Goal: Task Accomplishment & Management: Complete application form

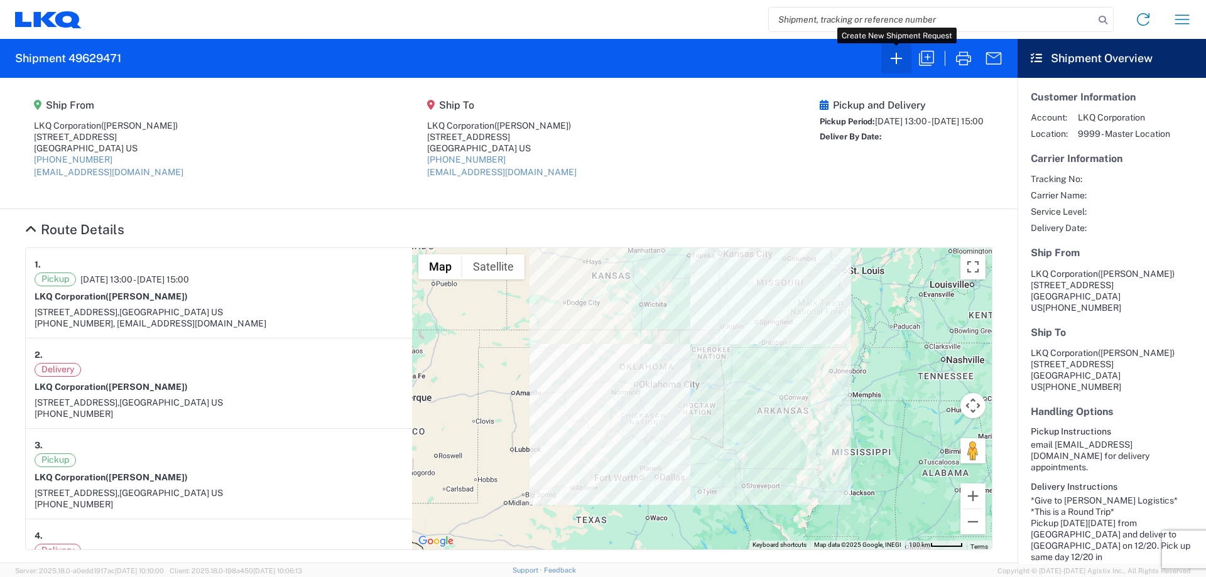
click at [895, 61] on icon "button" at bounding box center [896, 58] width 20 height 20
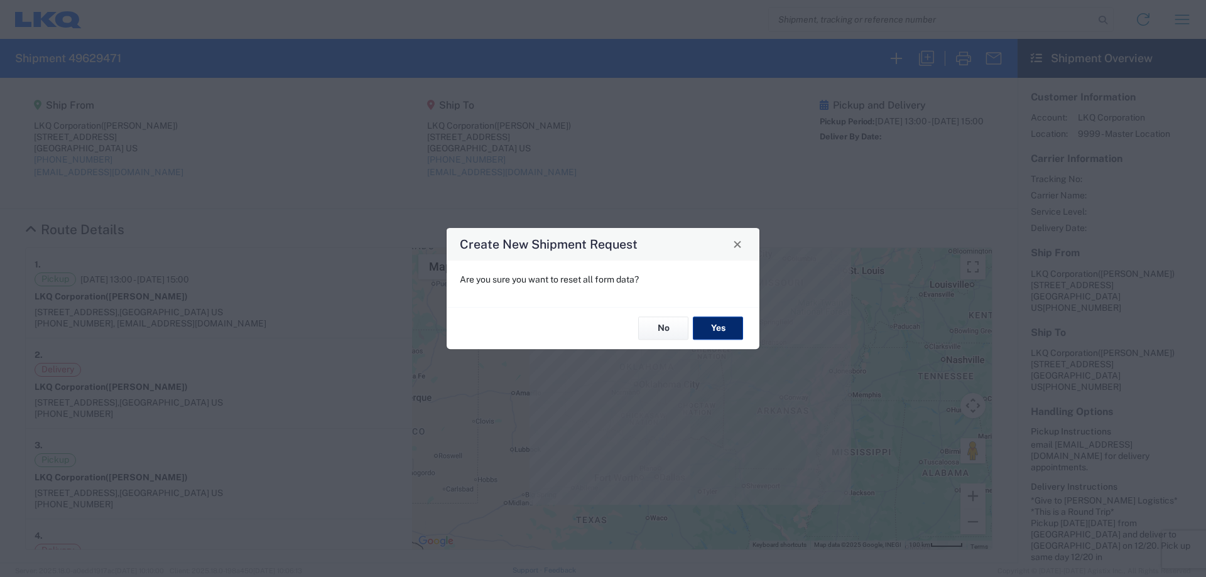
click at [743, 329] on div "No Yes" at bounding box center [603, 328] width 313 height 42
click at [731, 327] on button "Yes" at bounding box center [718, 328] width 50 height 23
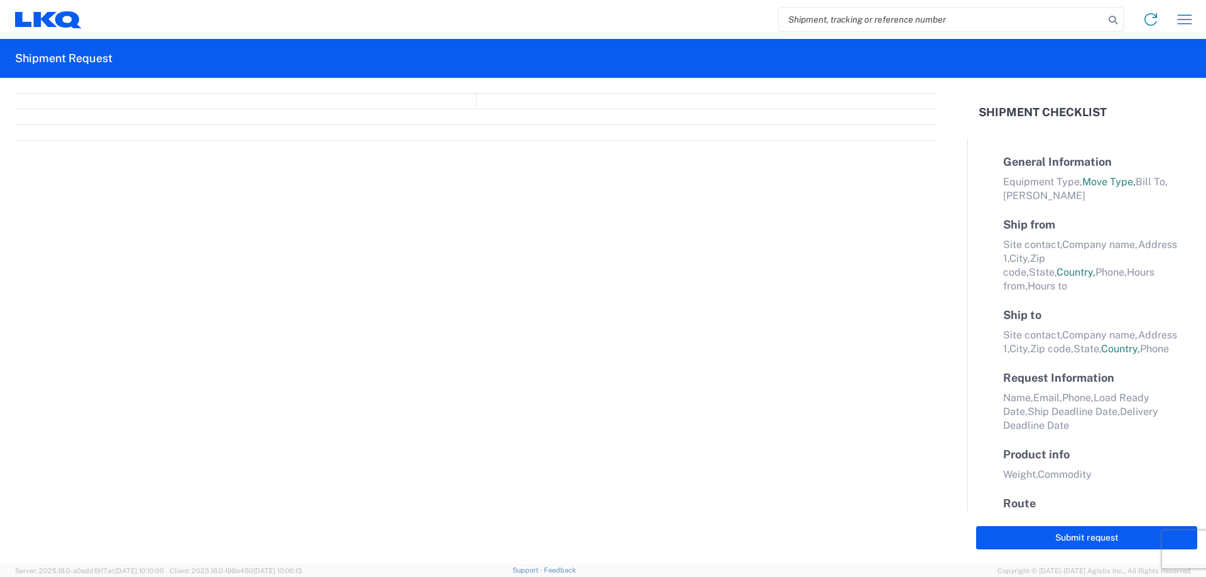
select select "FULL"
select select "LBS"
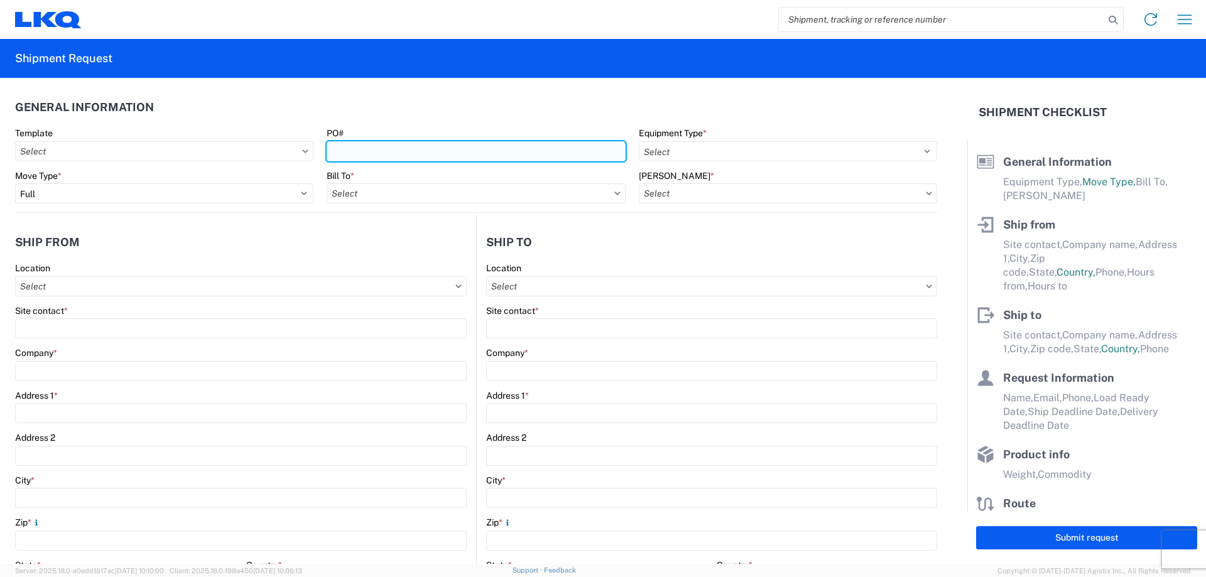
click at [383, 148] on input "PO#" at bounding box center [476, 151] width 298 height 20
type input "Berkeley090425"
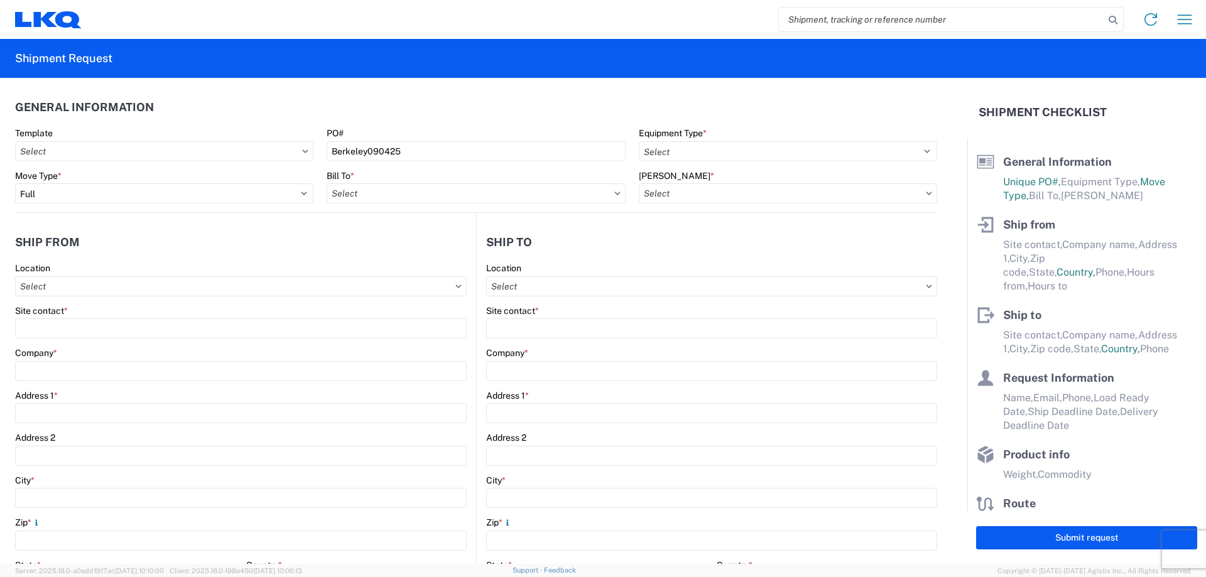
click at [552, 128] on div "PO#" at bounding box center [476, 133] width 298 height 11
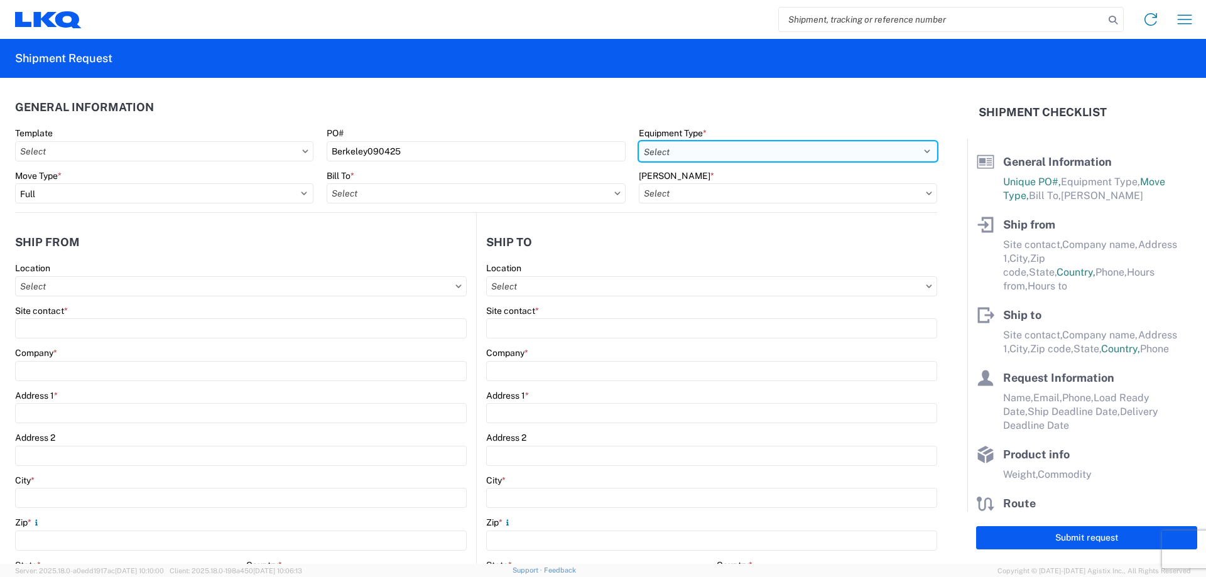
click at [680, 146] on select "Select 53’ Dry Van Flatbed Dropdeck (van) Lowboy (flatbed) Rail" at bounding box center [788, 151] width 298 height 20
select select "STDV"
click at [639, 141] on select "Select 53’ Dry Van Flatbed Dropdeck (van) Lowboy (flatbed) Rail" at bounding box center [788, 151] width 298 height 20
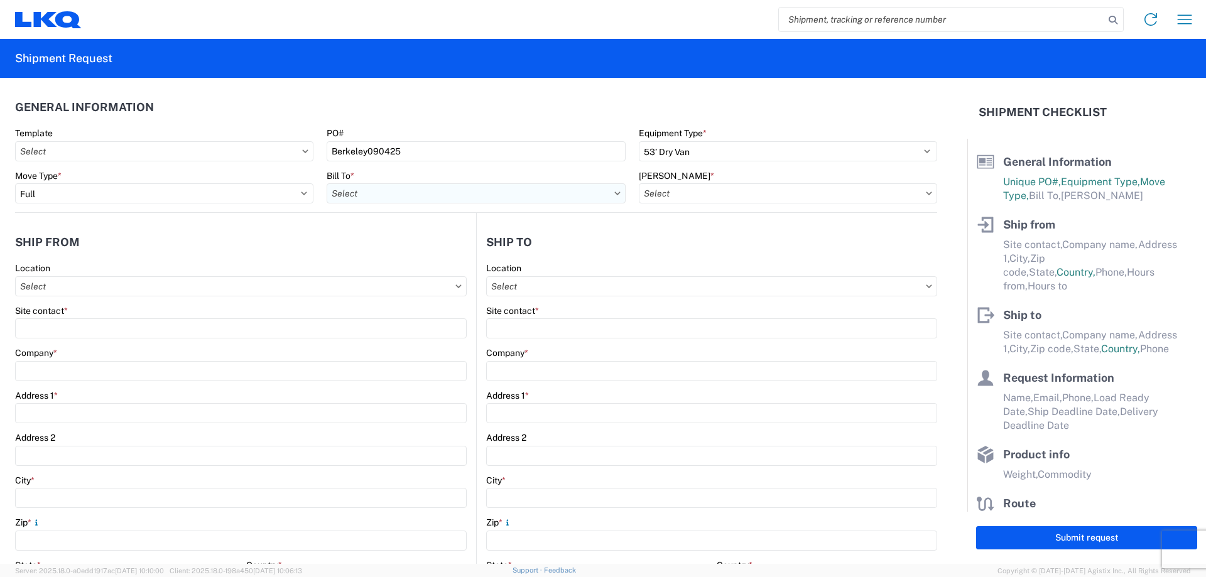
click at [396, 199] on input "Bill To *" at bounding box center [476, 193] width 298 height 20
type input "1882"
click at [413, 246] on div "1882 - North American ATK Corporation" at bounding box center [437, 249] width 220 height 20
type input "1882 - North American ATK Corporation"
click at [734, 193] on input "[PERSON_NAME] *" at bounding box center [788, 193] width 298 height 20
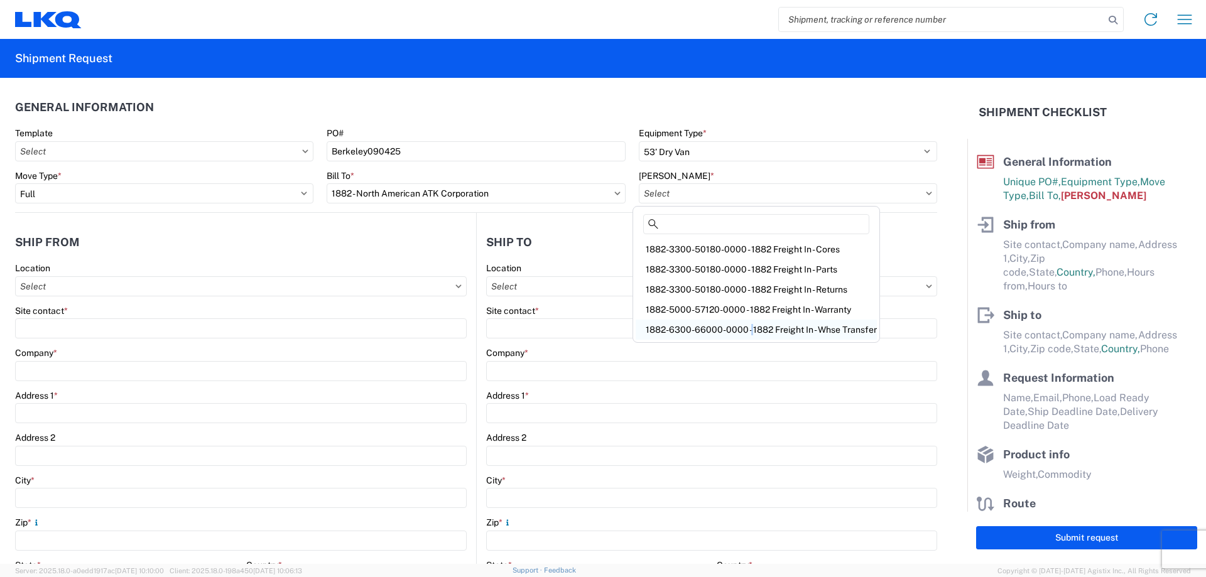
click at [748, 322] on div "1882-6300-66000-0000 - 1882 Freight In - Whse Transfer" at bounding box center [756, 330] width 241 height 20
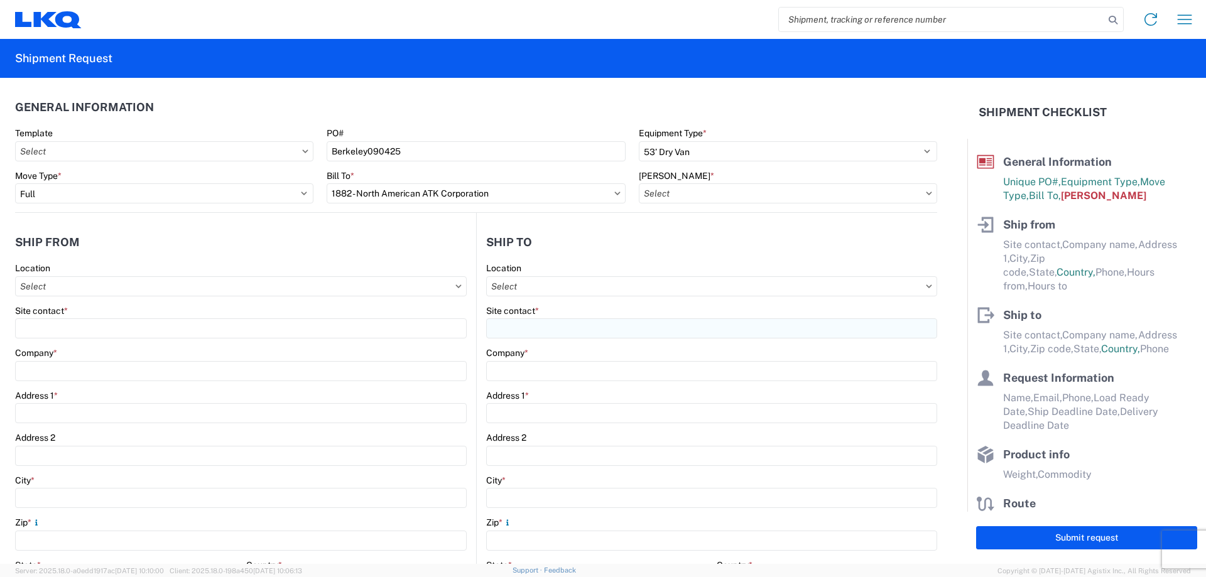
type input "1882-6300-66000-0000 - 1882 Freight In - Whse Transfer"
click at [327, 234] on header "Ship from" at bounding box center [245, 242] width 461 height 28
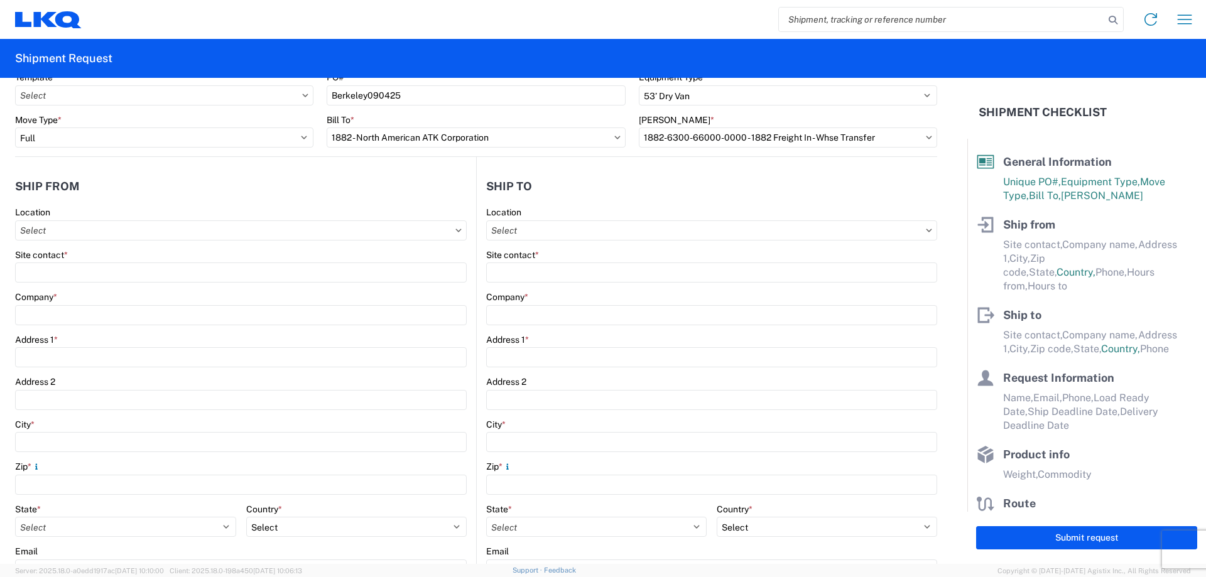
scroll to position [84, 0]
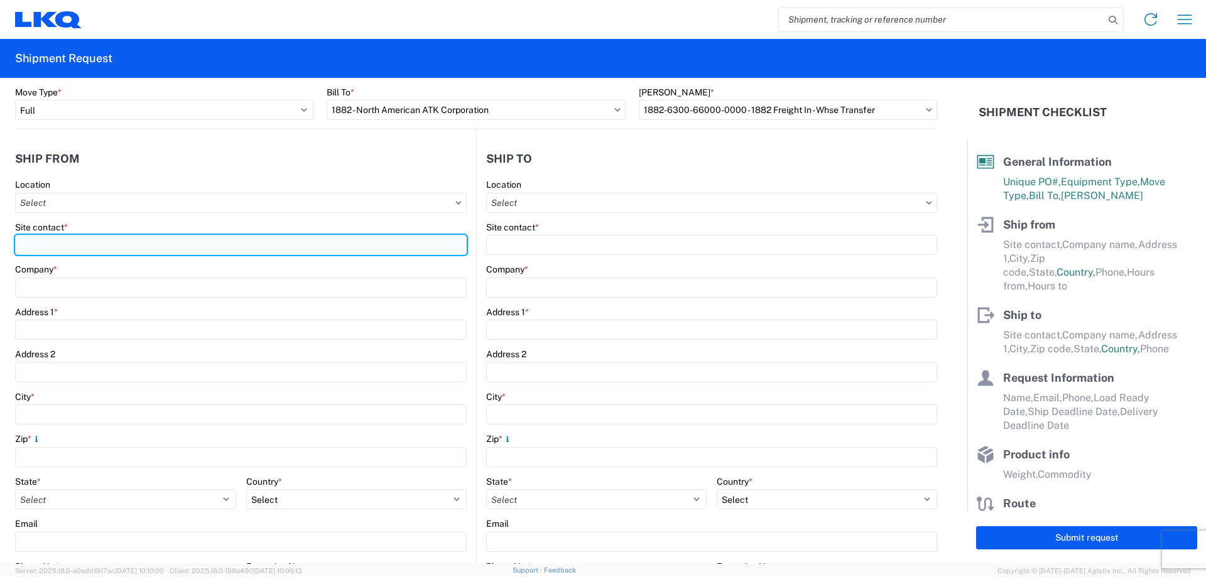
click at [49, 242] on input "Site contact *" at bounding box center [241, 245] width 452 height 20
type input "[PERSON_NAME]"
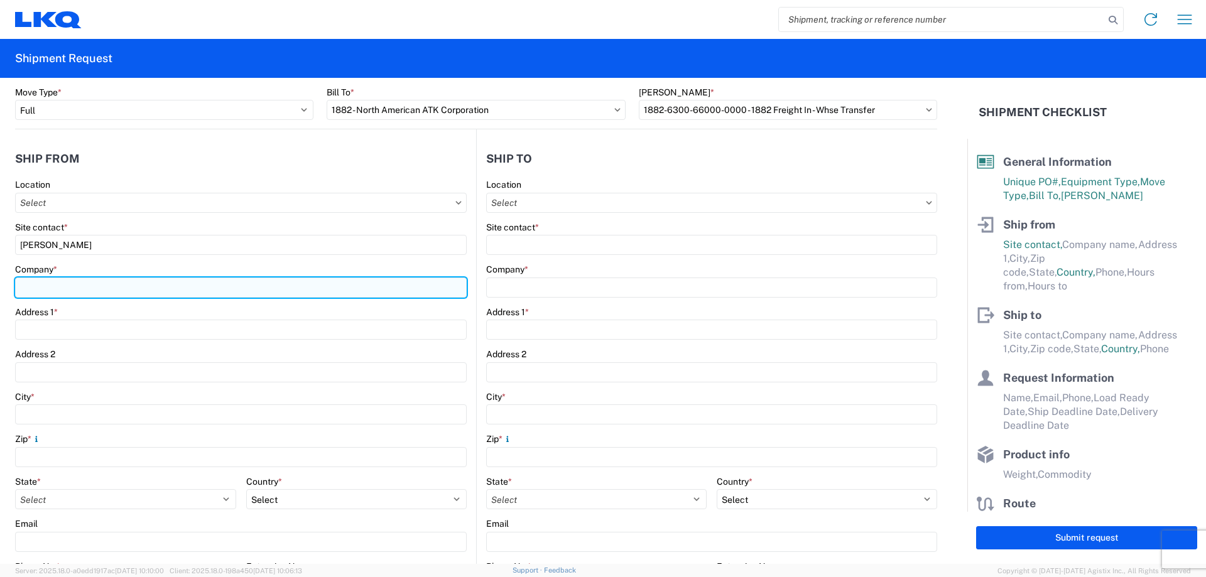
click at [80, 281] on input "Company *" at bounding box center [241, 288] width 452 height 20
type input "Berkeley"
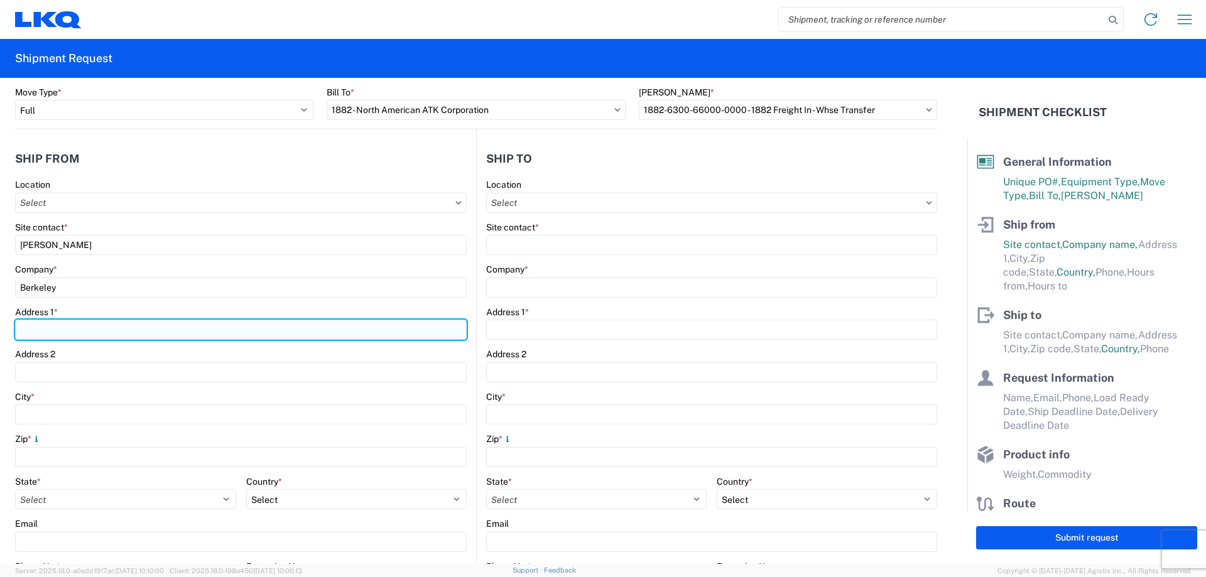
click at [70, 335] on input "Address 1 *" at bounding box center [241, 330] width 452 height 20
type input "[STREET_ADDRESS]"
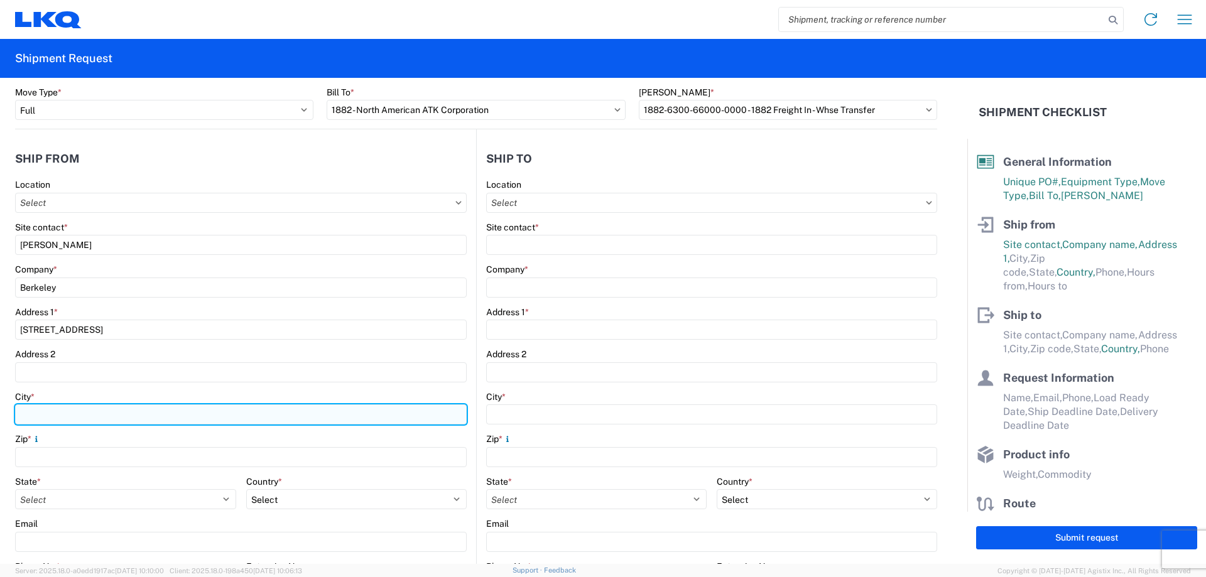
click at [90, 407] on input "City *" at bounding box center [241, 415] width 452 height 20
type input "[GEOGRAPHIC_DATA]"
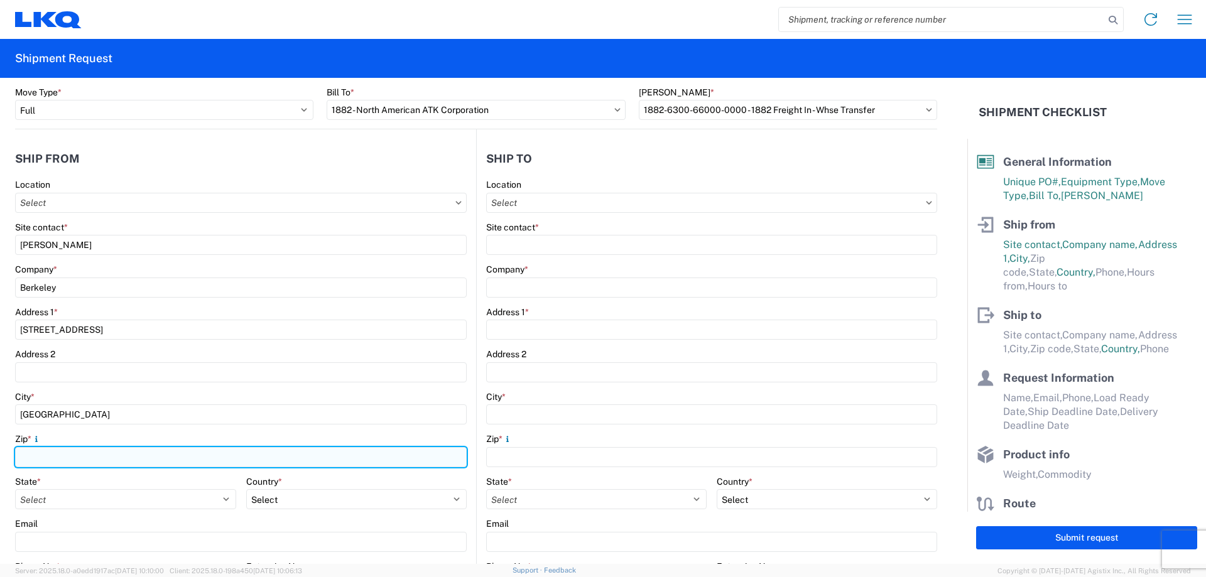
click at [67, 455] on input "Zip *" at bounding box center [241, 457] width 452 height 20
type input "91761"
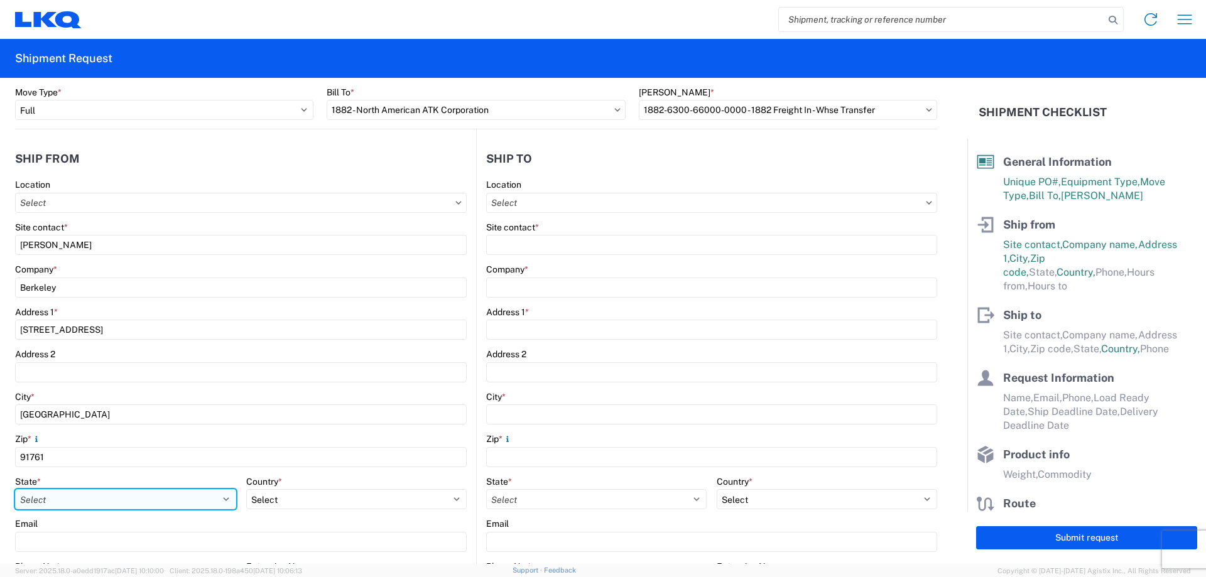
click at [50, 501] on select "Select [US_STATE] [US_STATE] [US_STATE] [US_STATE] Armed Forces Americas Armed …" at bounding box center [125, 499] width 221 height 20
select select "CA"
click at [50, 501] on select "Select [US_STATE] [US_STATE] [US_STATE] [US_STATE] Armed Forces Americas Armed …" at bounding box center [125, 499] width 221 height 20
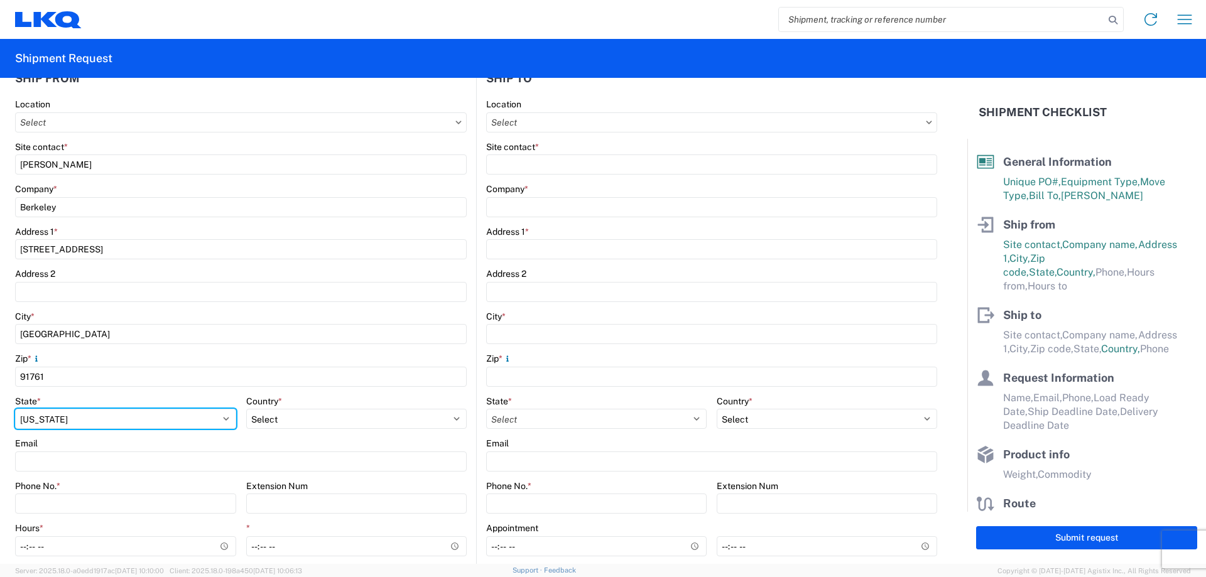
scroll to position [251, 0]
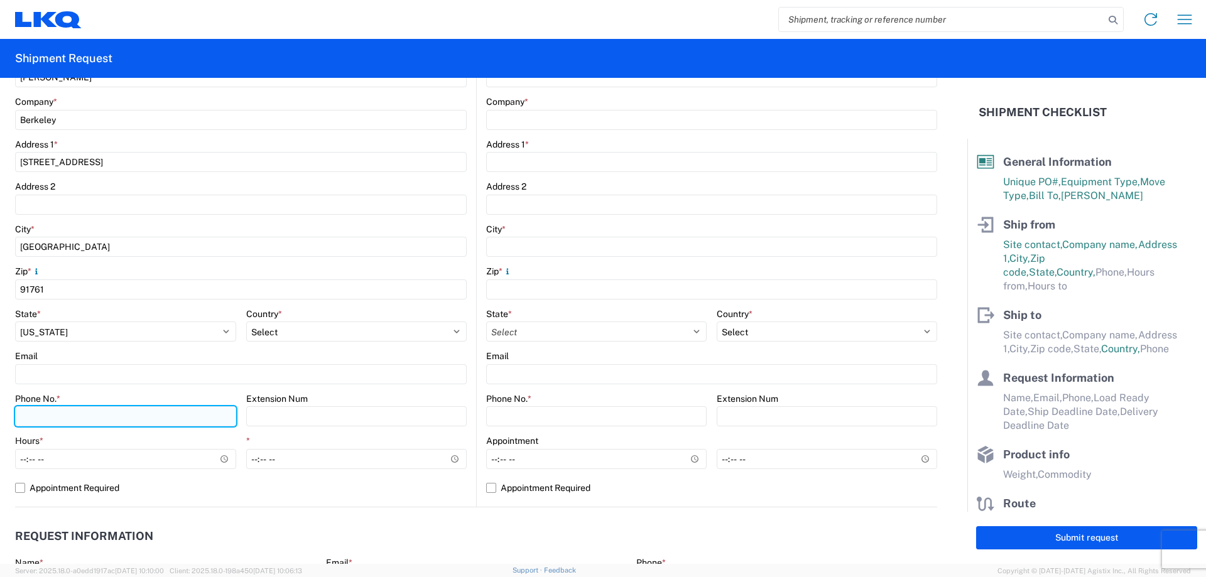
click at [63, 412] on input "Phone No. *" at bounding box center [125, 416] width 221 height 20
type input "[PHONE_NUMBER]"
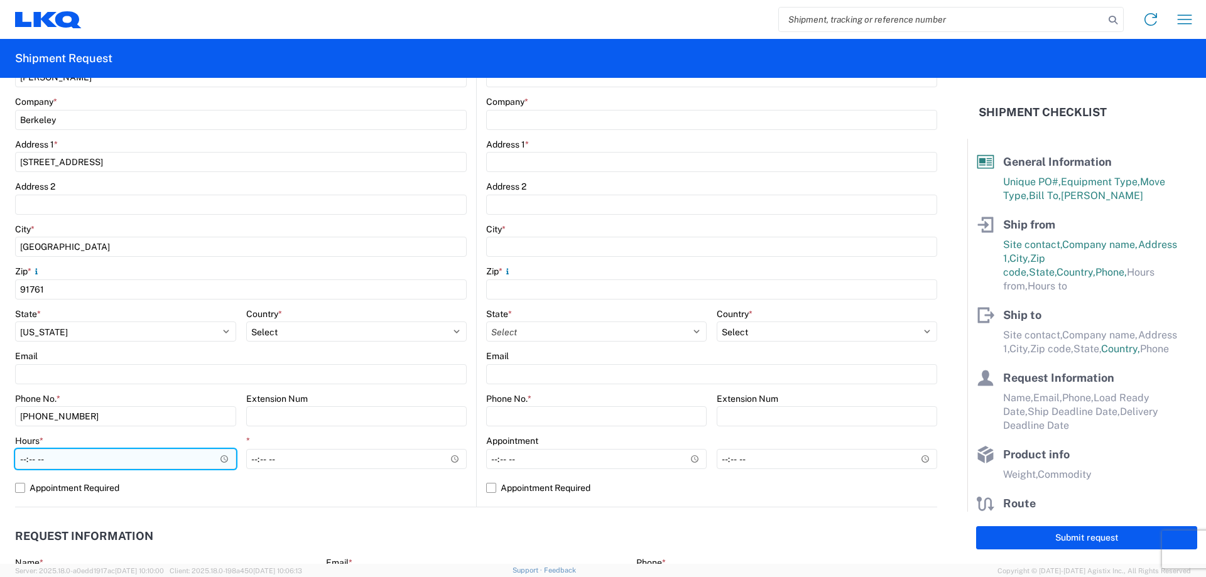
click at [17, 463] on input "Hours *" at bounding box center [125, 459] width 221 height 20
type input "08:00"
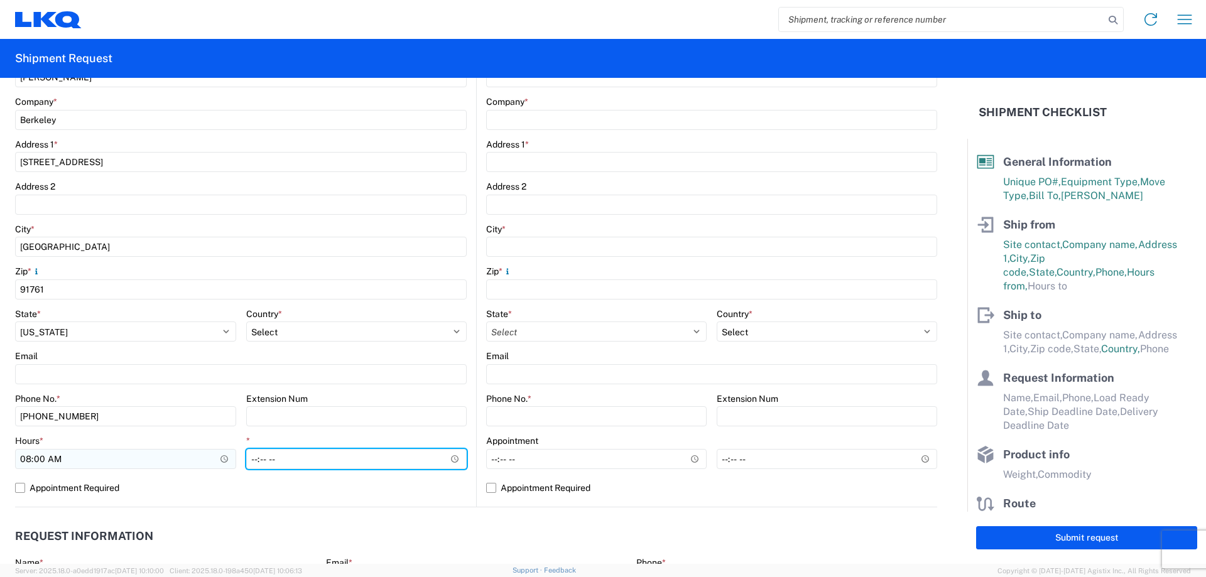
type input "14:00"
click at [429, 525] on header "Request Information" at bounding box center [476, 537] width 922 height 28
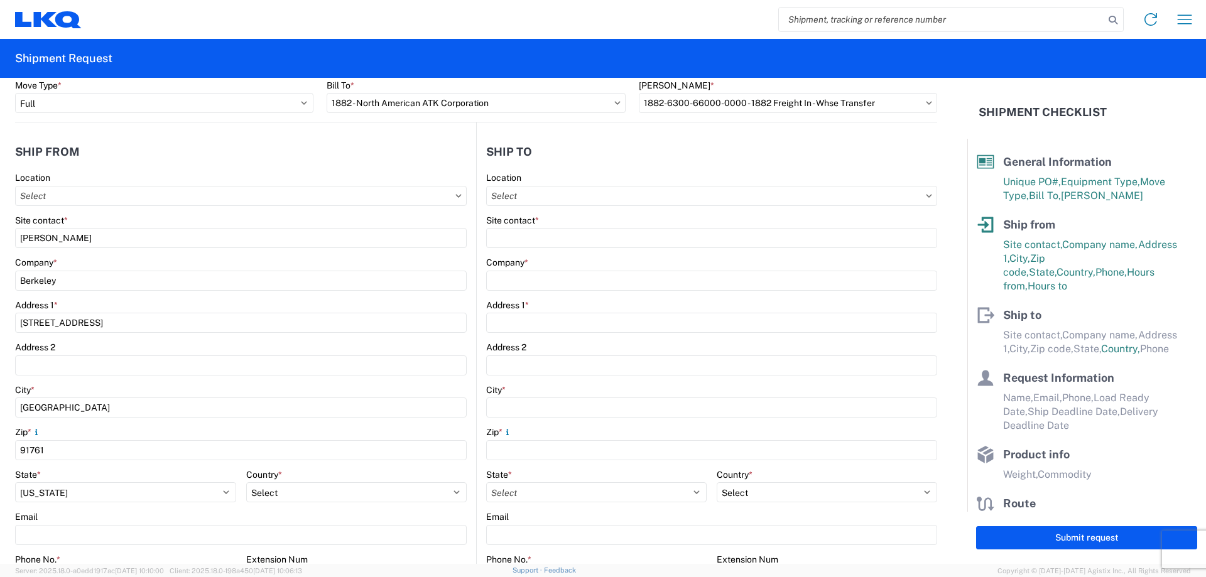
scroll to position [0, 0]
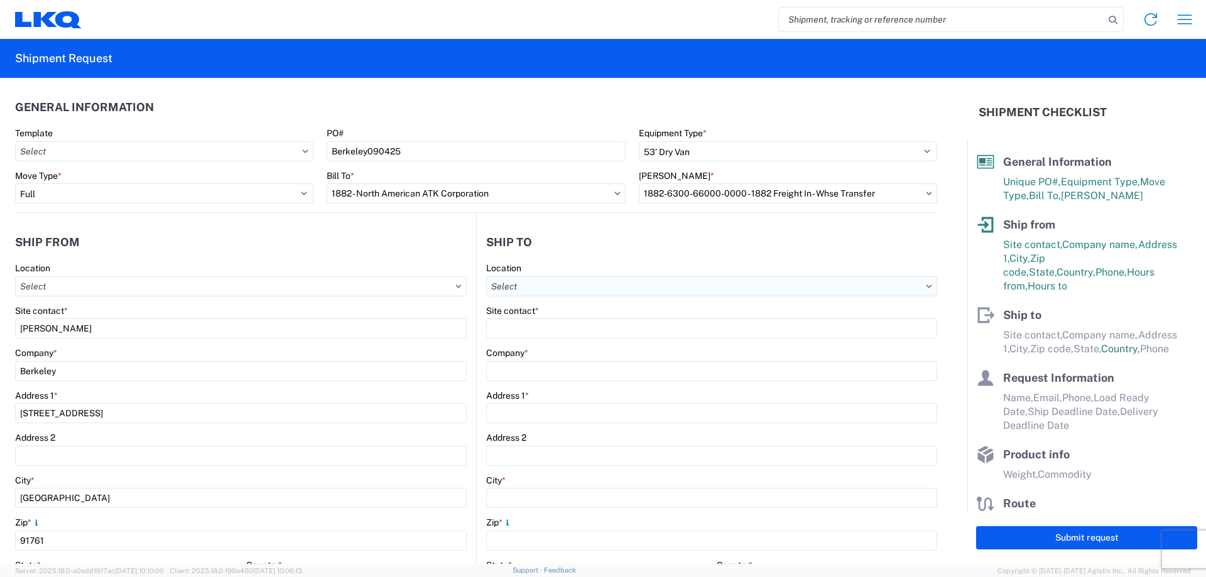
click at [548, 283] on input "Location" at bounding box center [711, 286] width 451 height 20
type input "1882"
click at [593, 335] on div "1882 - North American ATK Corporation" at bounding box center [595, 342] width 220 height 20
type input "1882 - North American ATK Corporation"
type input "LKQ Corporation"
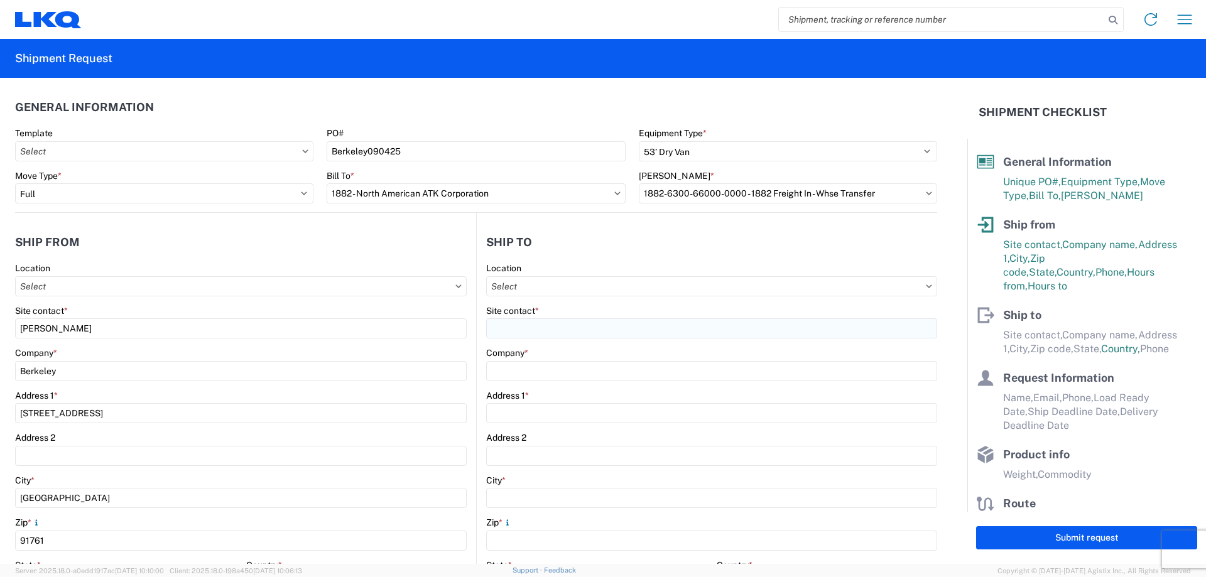
type input "[STREET_ADDRESS]"
type input "[GEOGRAPHIC_DATA]"
type input "75050"
select select "US"
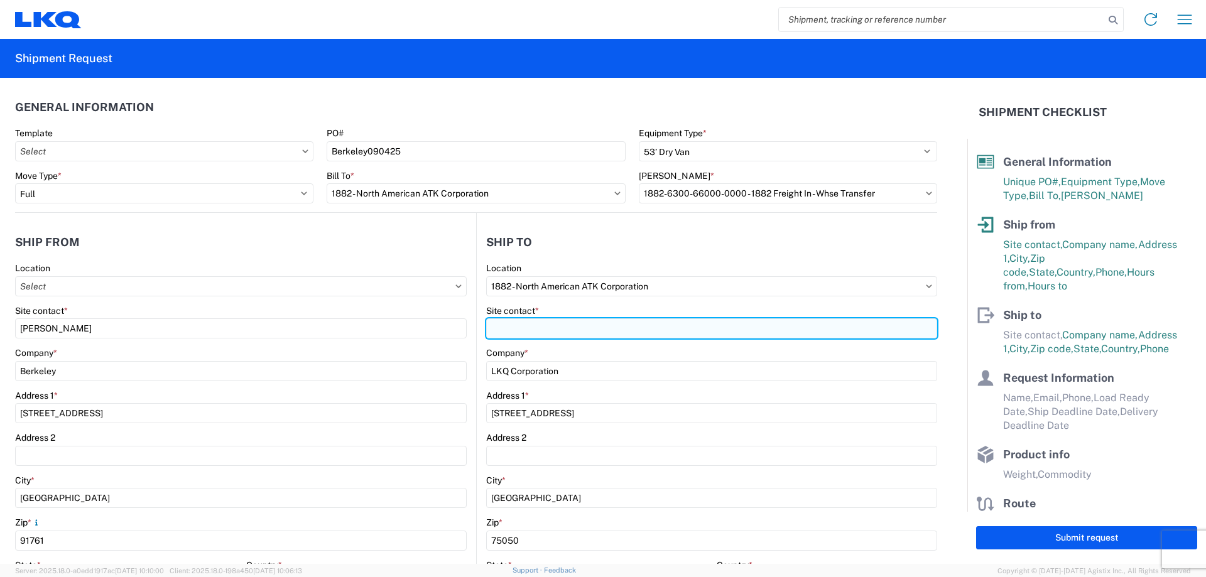
click at [579, 327] on input "Site contact *" at bounding box center [711, 329] width 451 height 20
type input "[PERSON_NAME]"
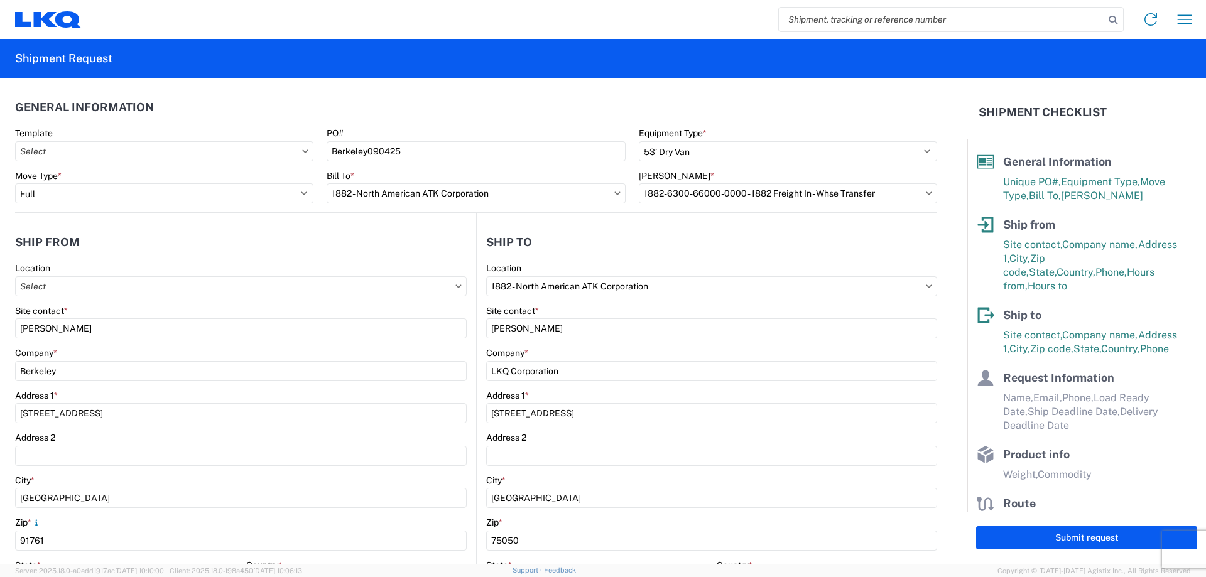
click at [557, 257] on agx-form-section "Ship to 1882 Location 1882 - North American ATK Corporation Site contact * [PER…" at bounding box center [707, 493] width 460 height 530
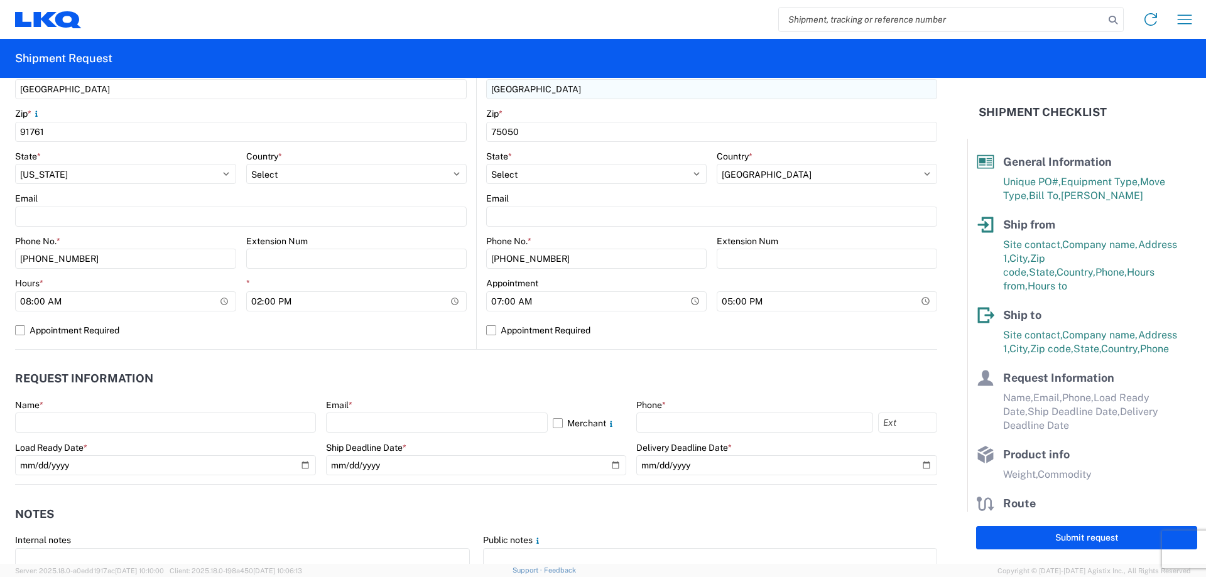
scroll to position [419, 0]
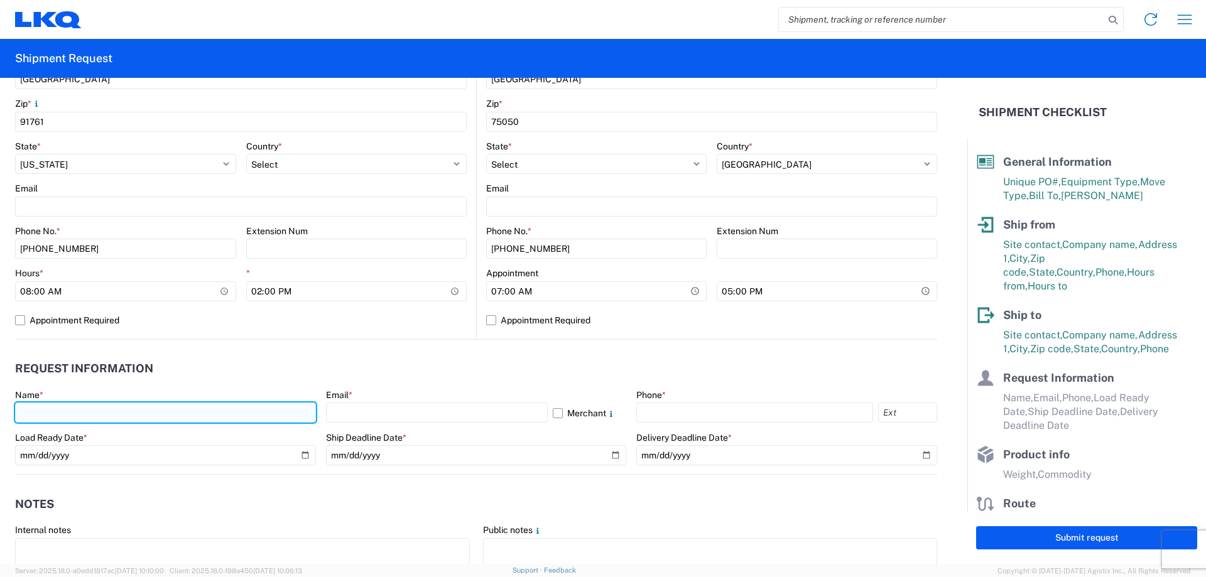
click at [54, 415] on input "text" at bounding box center [165, 413] width 301 height 20
type input "[PERSON_NAME]"
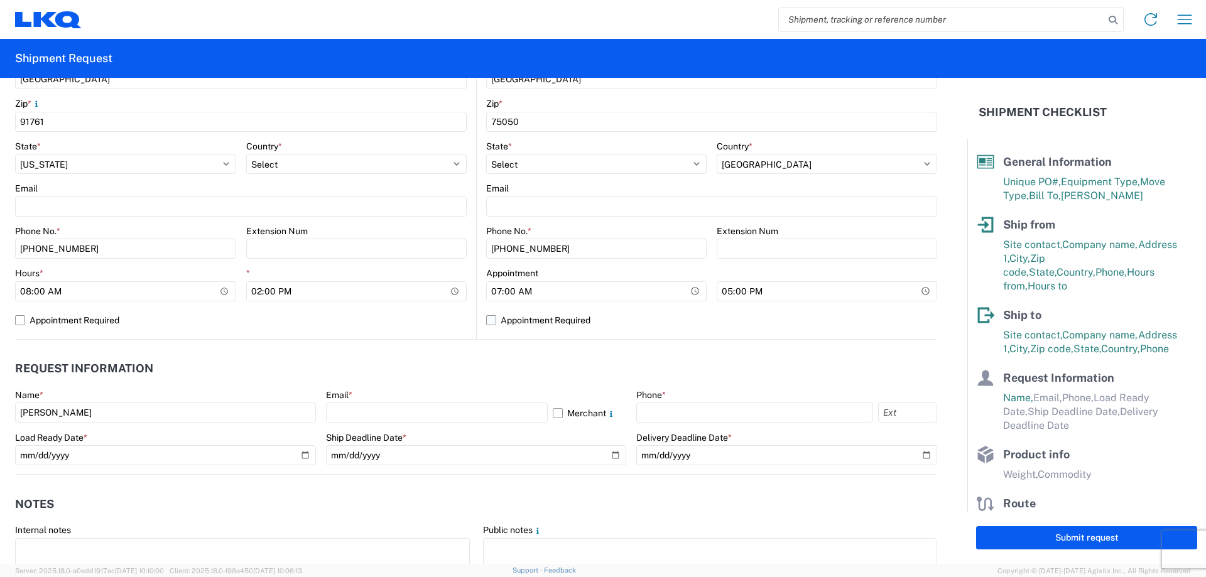
click at [487, 321] on label "Appointment Required" at bounding box center [711, 320] width 451 height 20
click at [0, 0] on input "Appointment Required" at bounding box center [0, 0] width 0 height 0
select select "[GEOGRAPHIC_DATA]"
select select "US"
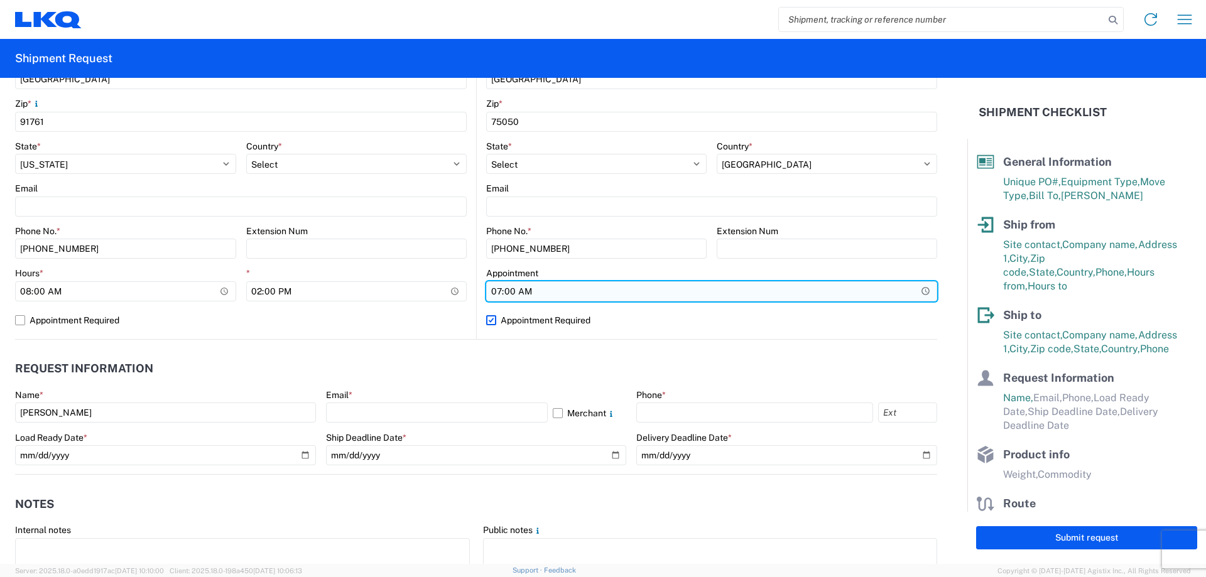
click at [518, 293] on input "07:00" at bounding box center [711, 291] width 451 height 20
click at [497, 288] on input "Hours *" at bounding box center [711, 291] width 451 height 20
click at [505, 291] on input "Hours *" at bounding box center [711, 291] width 451 height 20
click at [489, 289] on input "Hours *" at bounding box center [711, 291] width 451 height 20
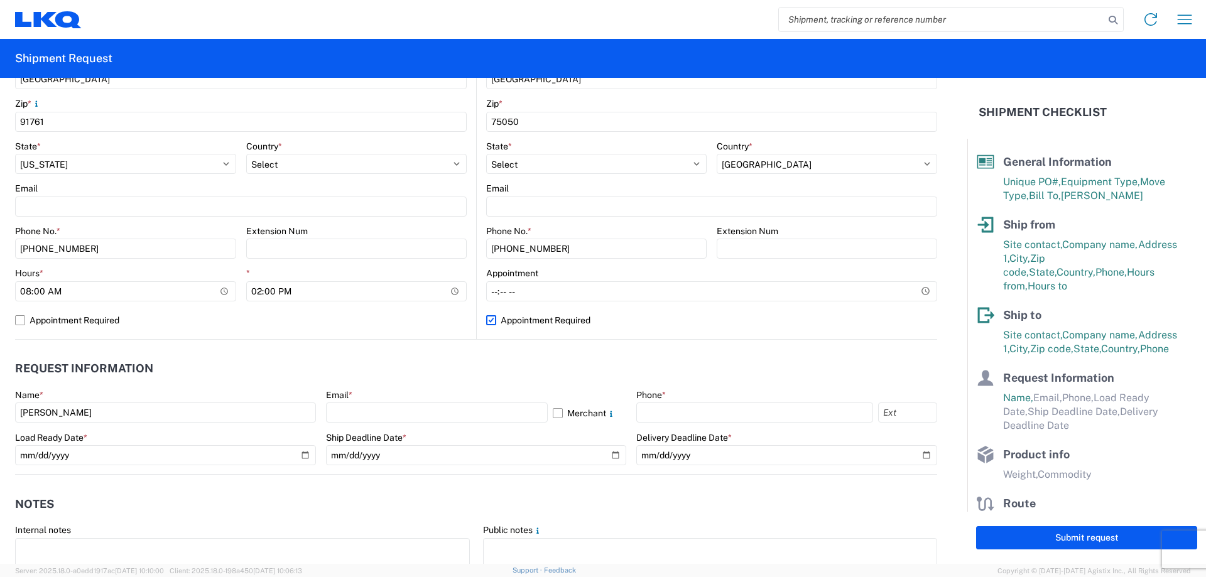
click at [444, 361] on header "Request Information" at bounding box center [476, 369] width 922 height 28
click at [388, 410] on input "text" at bounding box center [437, 413] width 222 height 20
type input "[EMAIL_ADDRESS][DOMAIN_NAME]"
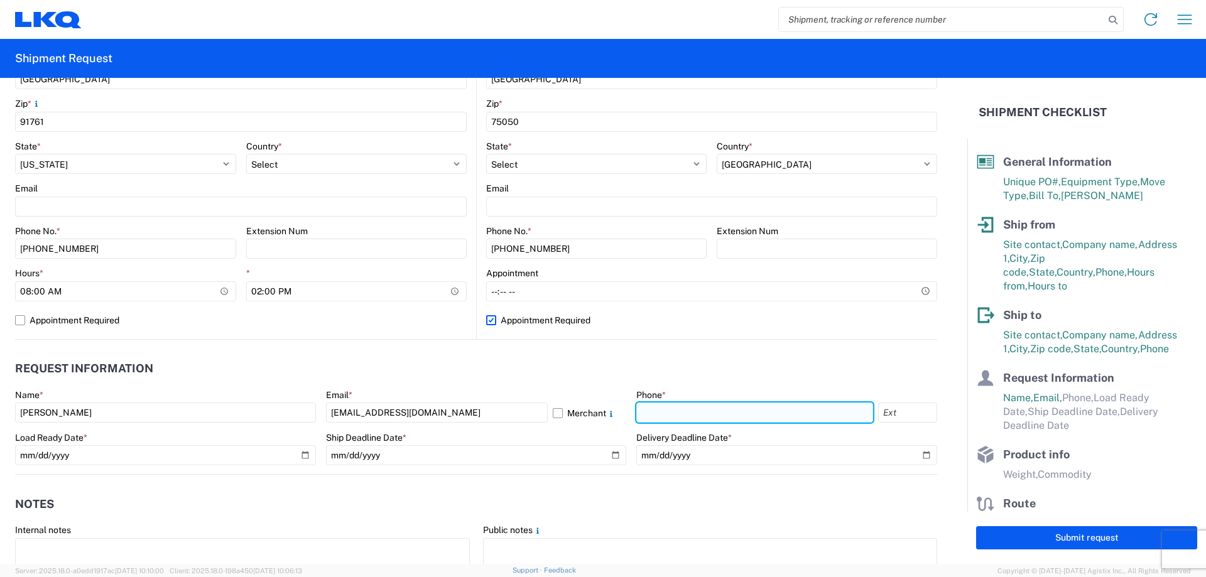
click at [667, 406] on input "text" at bounding box center [754, 413] width 237 height 20
type input "[PHONE_NUMBER]"
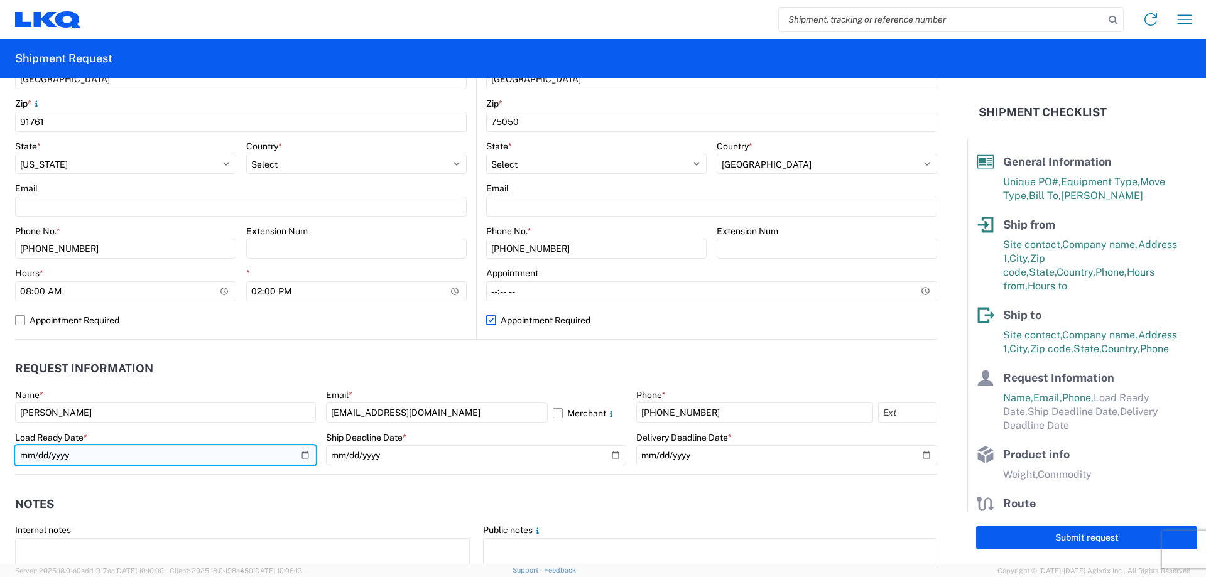
click at [303, 453] on input "date" at bounding box center [165, 455] width 301 height 20
type input "[DATE]"
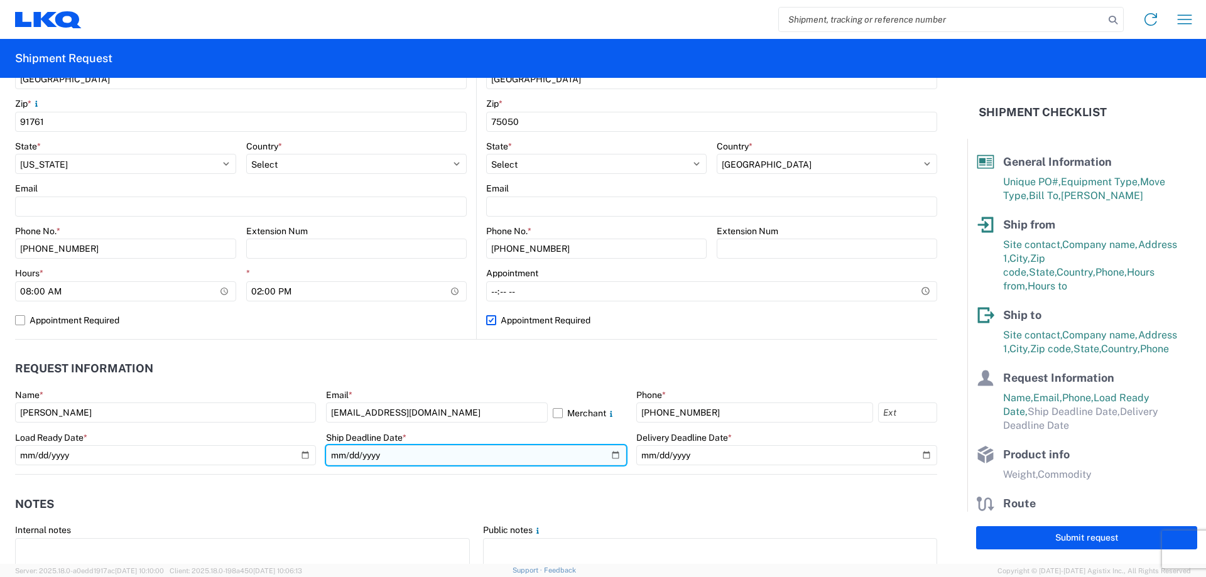
click at [607, 452] on input "date" at bounding box center [476, 455] width 301 height 20
type input "[DATE]"
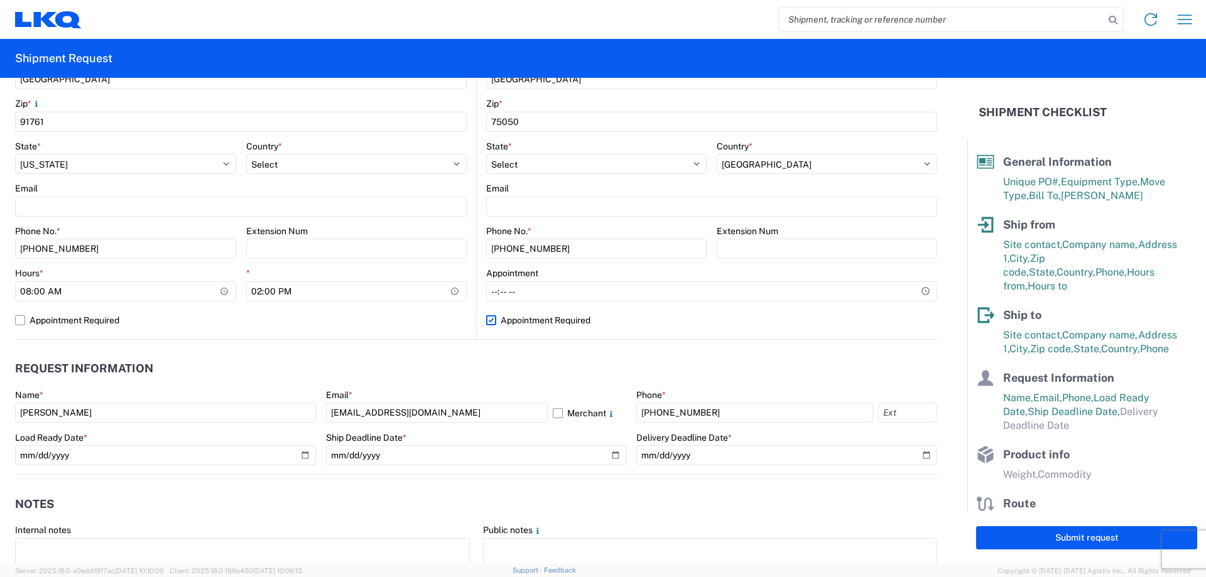
click at [353, 496] on header "Notes" at bounding box center [476, 504] width 922 height 28
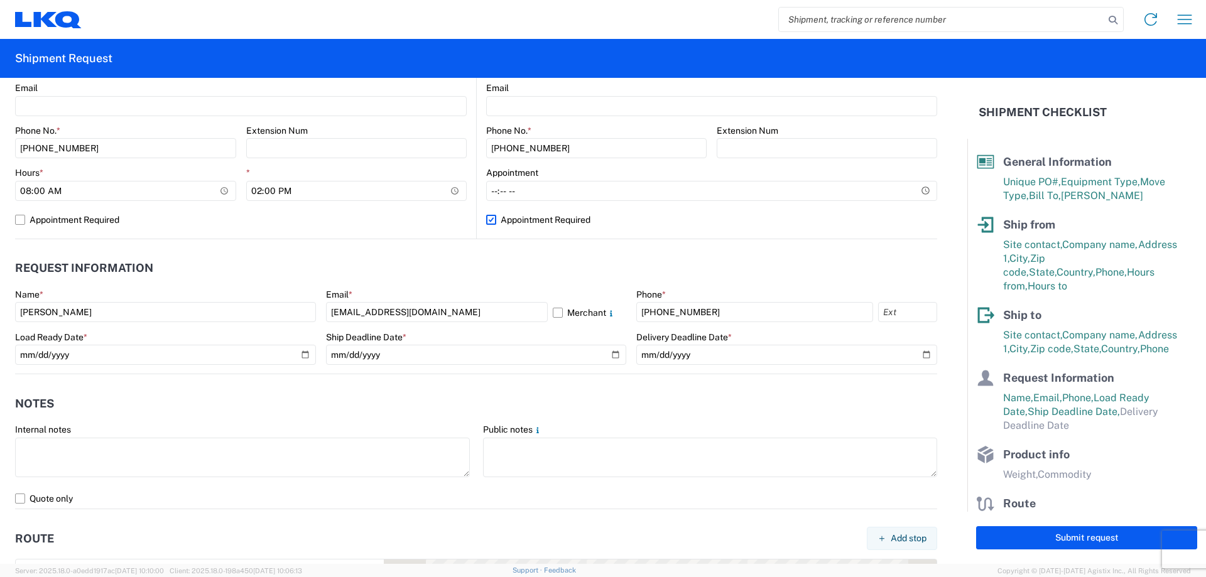
scroll to position [586, 0]
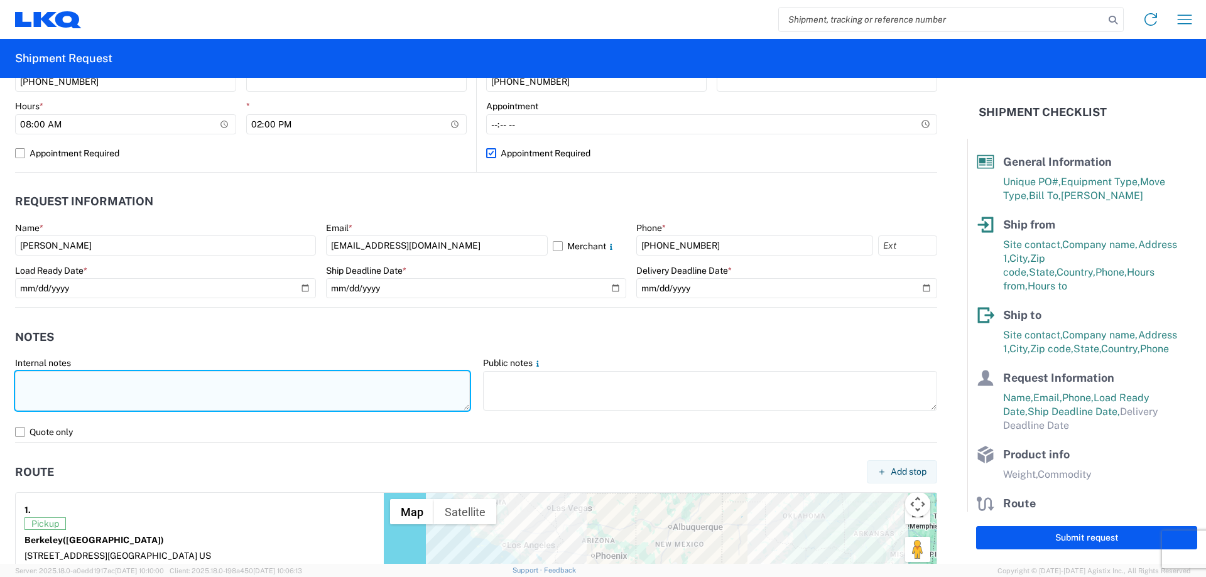
click at [150, 391] on textarea at bounding box center [242, 391] width 455 height 40
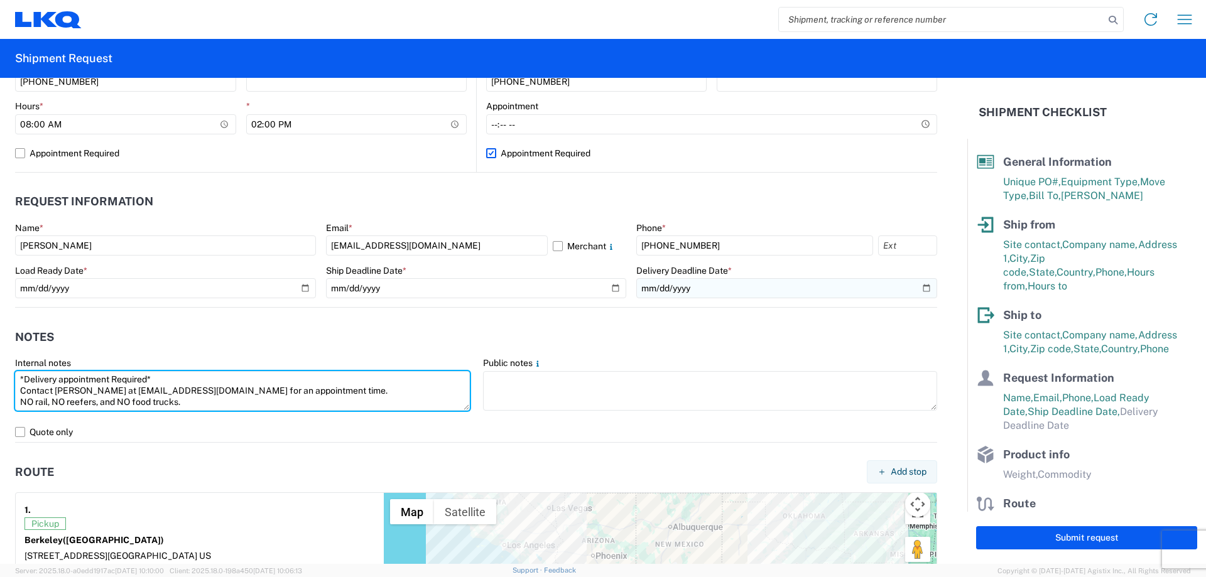
type textarea "*Delivery appointment Required* Contact [PERSON_NAME] at [EMAIL_ADDRESS][DOMAIN…"
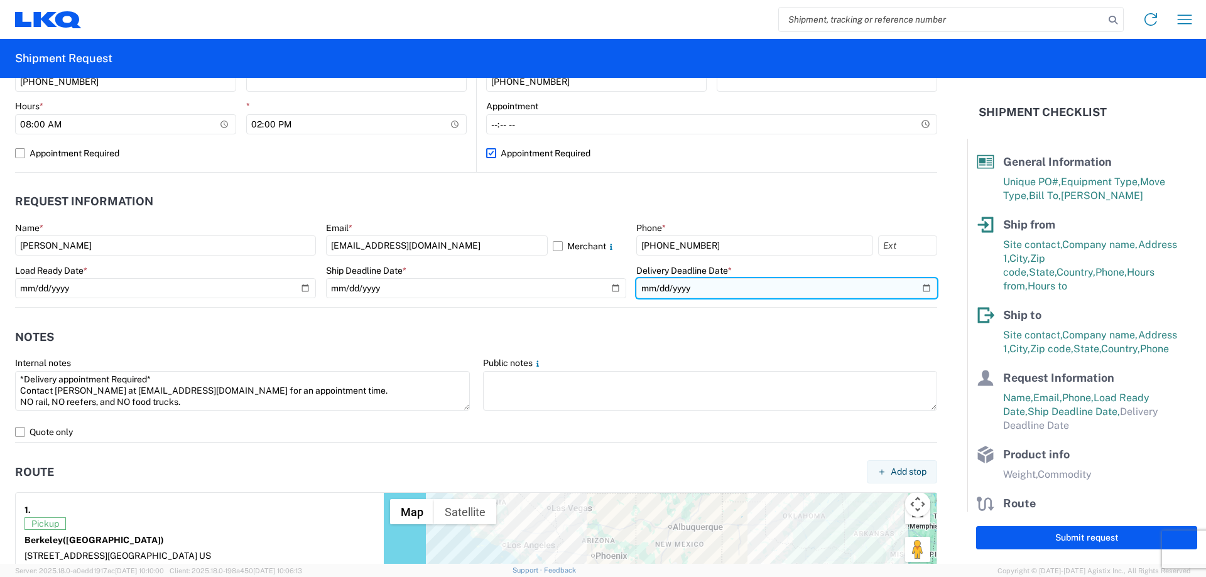
click at [917, 288] on input "date" at bounding box center [786, 288] width 301 height 20
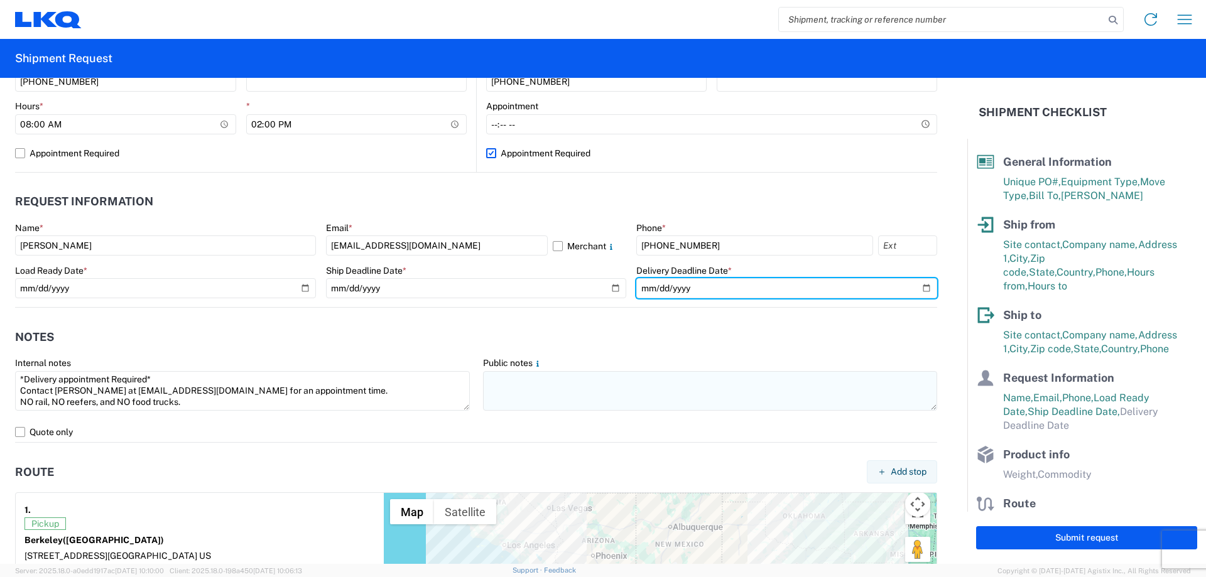
type input "[DATE]"
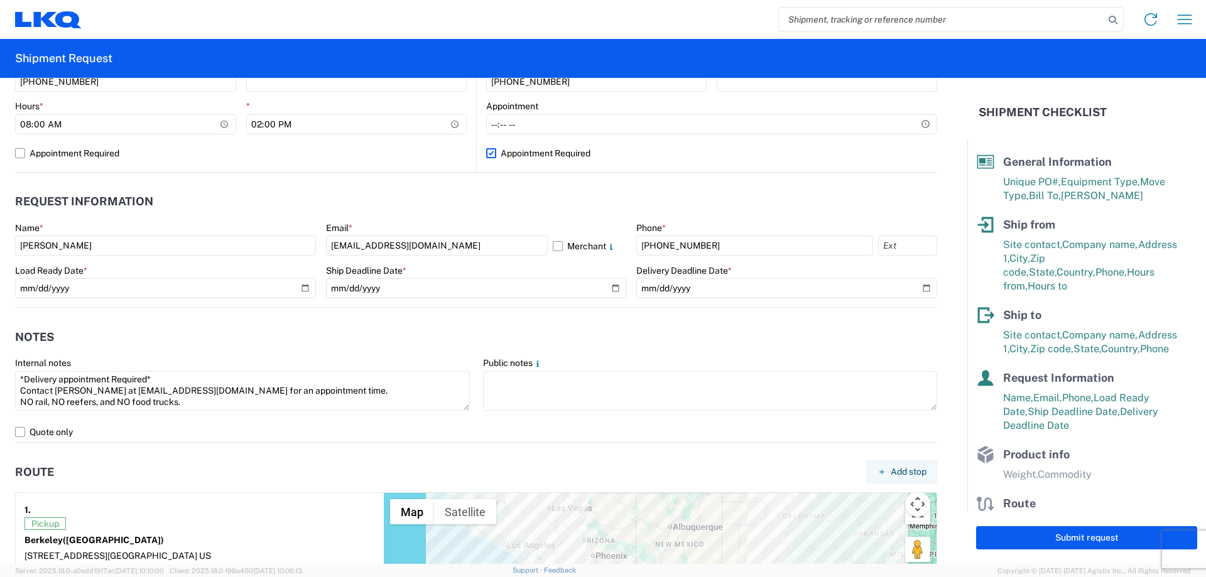
click at [691, 341] on header "Notes" at bounding box center [476, 337] width 922 height 28
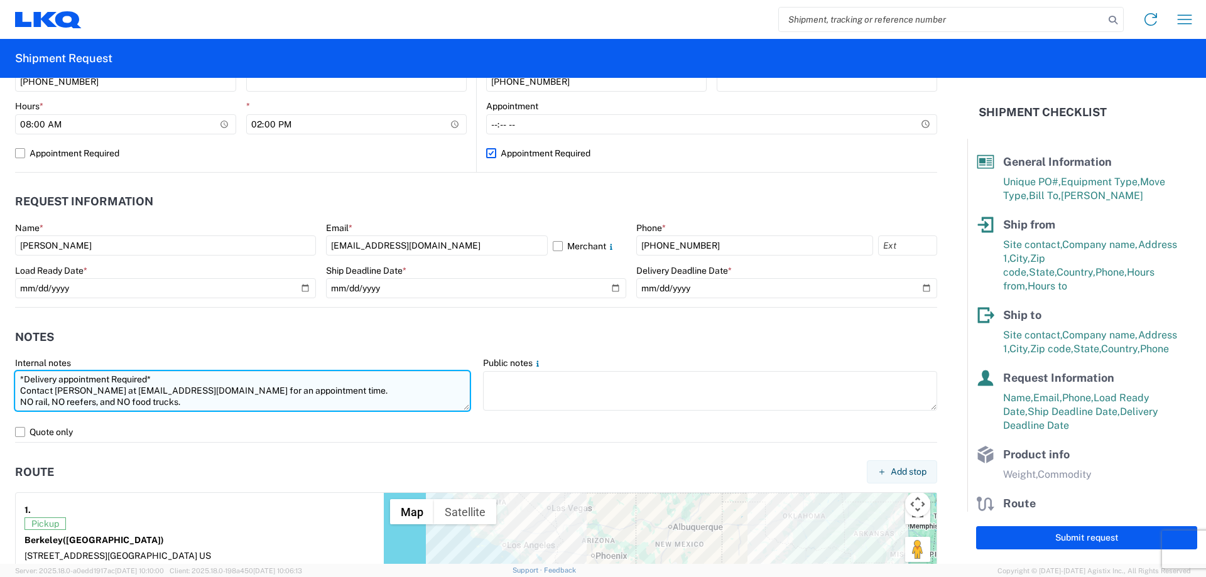
click at [213, 403] on textarea "*Delivery appointment Required* Contact [PERSON_NAME] at [EMAIL_ADDRESS][DOMAIN…" at bounding box center [242, 391] width 455 height 40
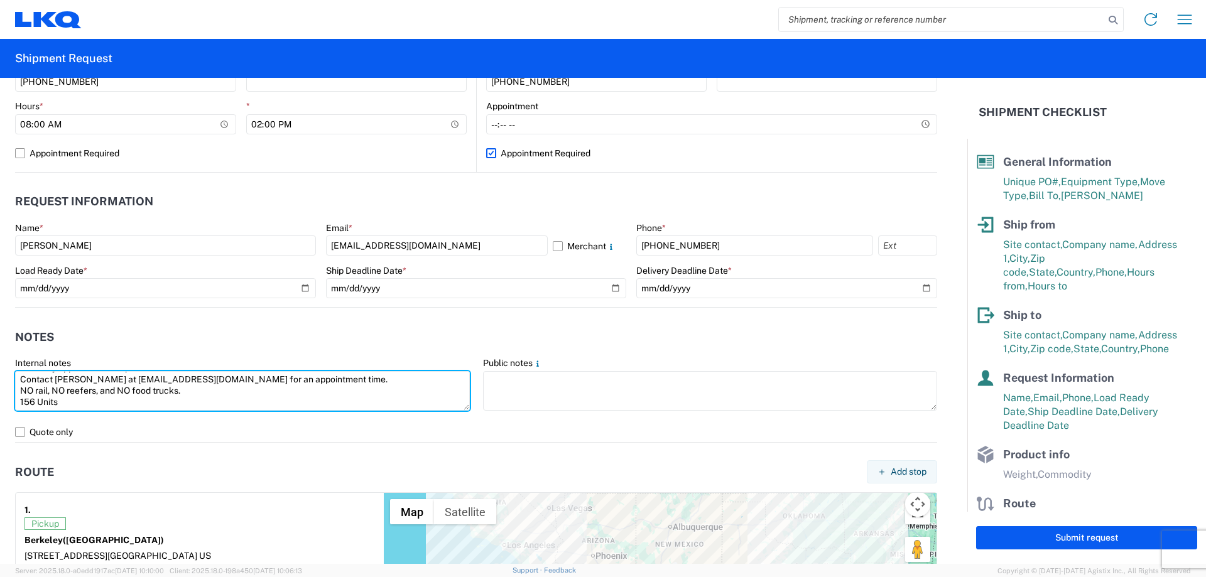
scroll to position [0, 0]
drag, startPoint x: 79, startPoint y: 403, endPoint x: 2, endPoint y: 369, distance: 84.4
click at [2, 369] on form "General Information Template [GEOGRAPHIC_DATA] Equipment Type * Select 53’ Dry …" at bounding box center [483, 321] width 967 height 486
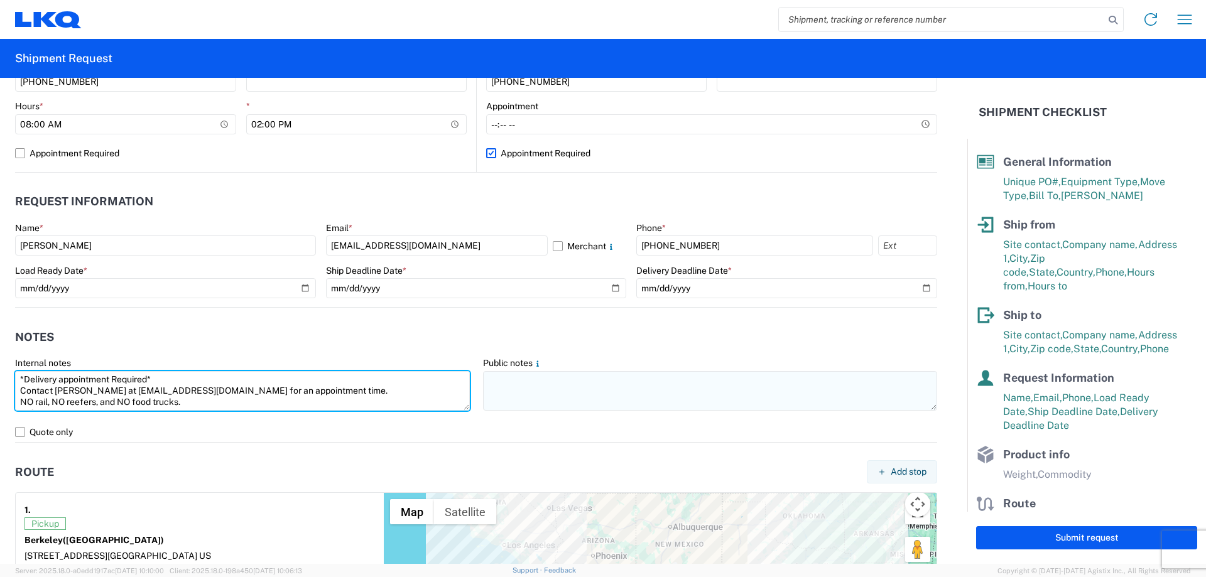
type textarea "*Delivery appointment Required* Contact [PERSON_NAME] at [EMAIL_ADDRESS][DOMAIN…"
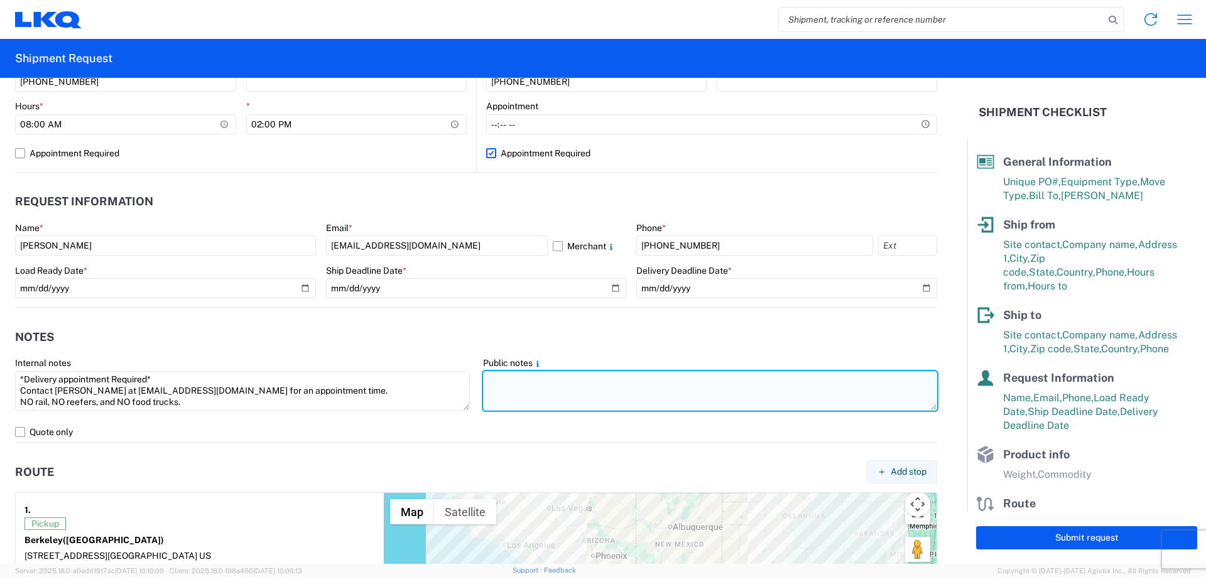
click at [538, 407] on textarea at bounding box center [710, 391] width 455 height 40
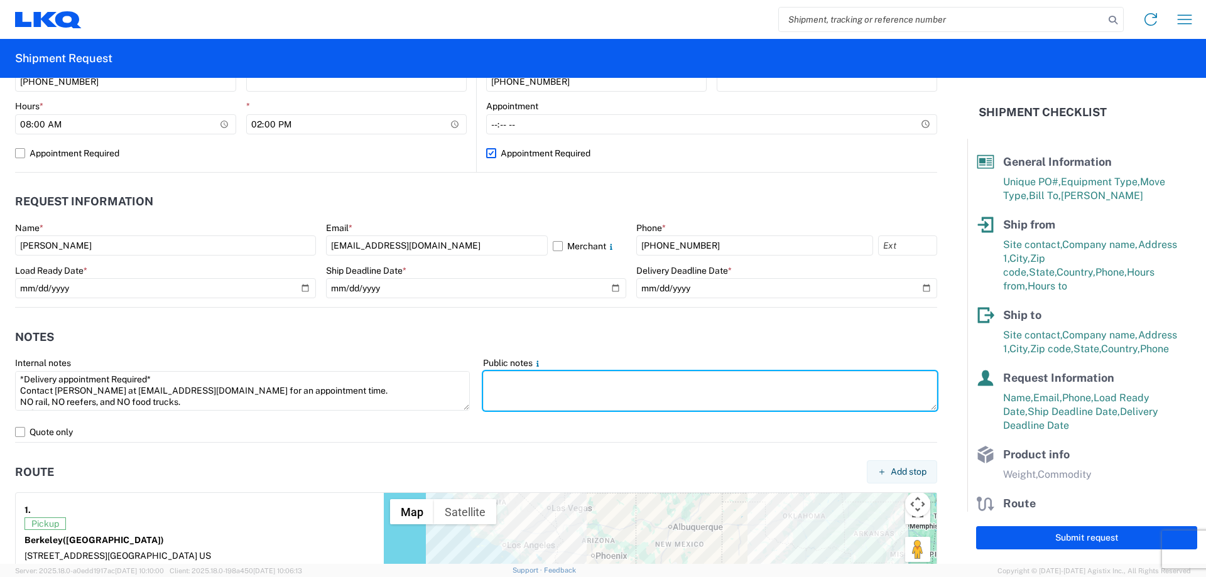
paste textarea "*Delivery appointment Required* Contact [PERSON_NAME] at [EMAIL_ADDRESS][DOMAIN…"
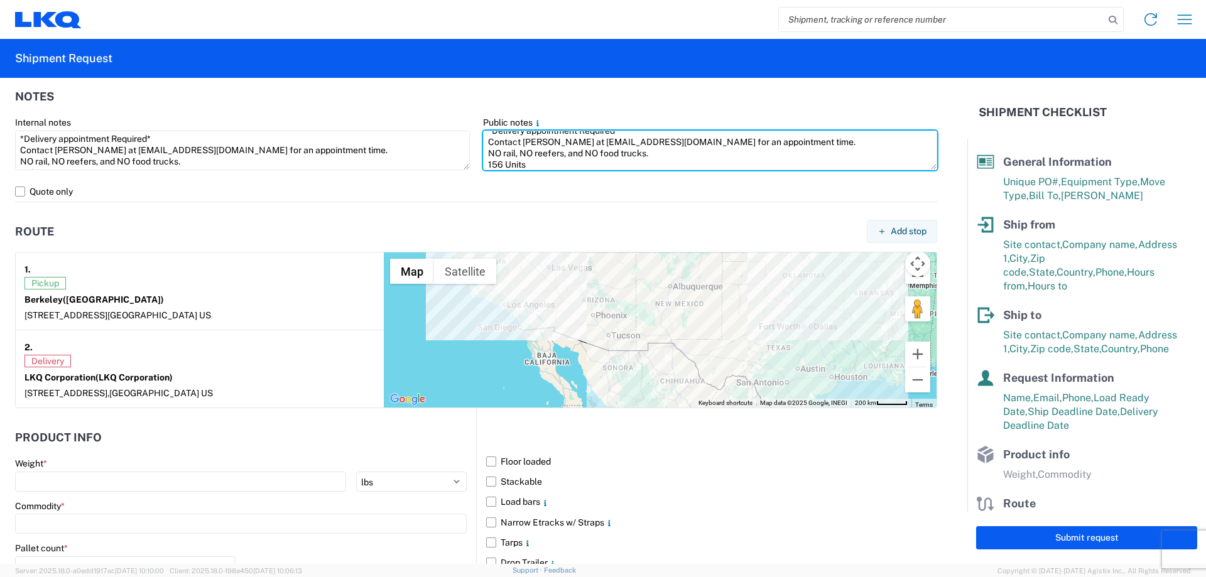
scroll to position [1021, 0]
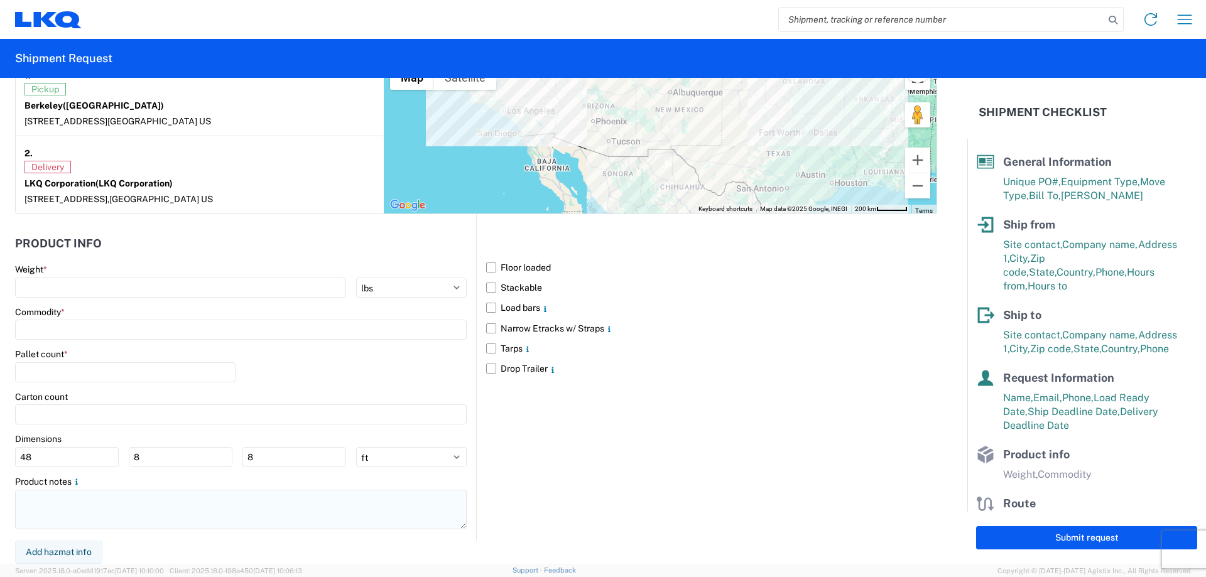
type textarea "*Delivery appointment Required* Contact [PERSON_NAME] at [EMAIL_ADDRESS][DOMAIN…"
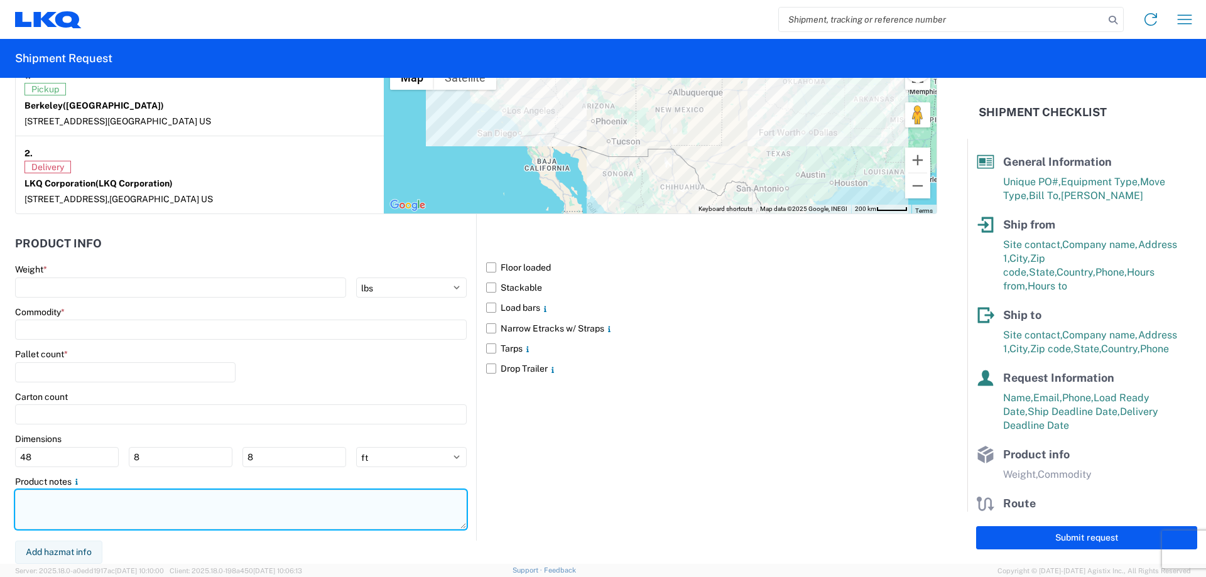
click at [100, 513] on textarea at bounding box center [241, 510] width 452 height 40
paste textarea "*Delivery appointment Required* Contact [PERSON_NAME] at [EMAIL_ADDRESS][DOMAIN…"
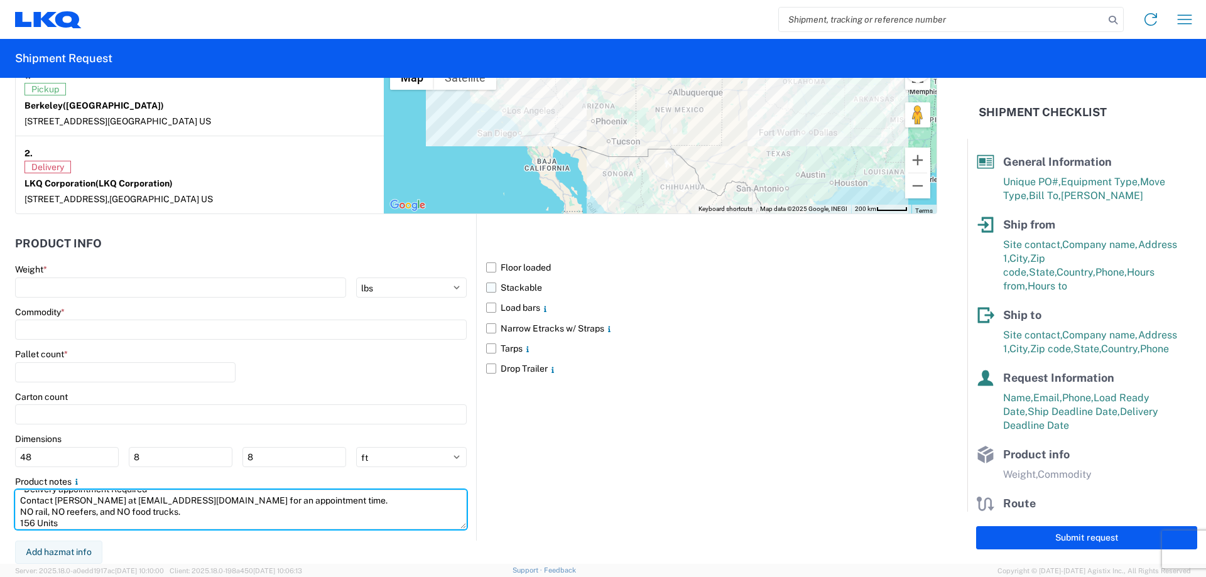
type textarea "*Delivery appointment Required* Contact [PERSON_NAME] at [EMAIL_ADDRESS][DOMAIN…"
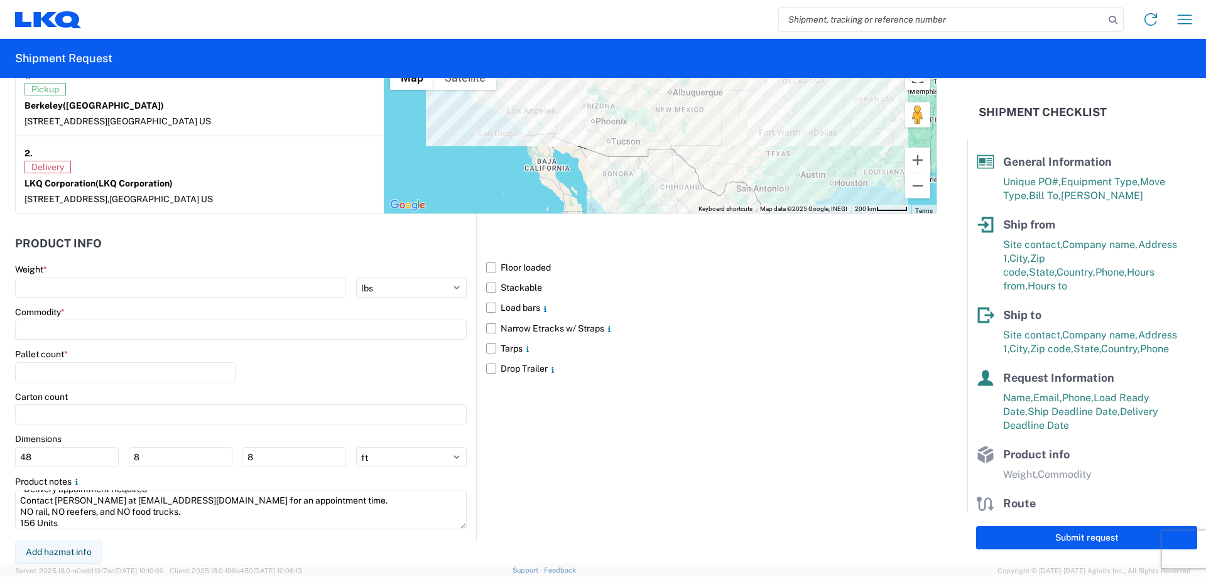
click at [486, 285] on label "Stackable" at bounding box center [711, 288] width 451 height 20
click at [0, 0] on input "Stackable" at bounding box center [0, 0] width 0 height 0
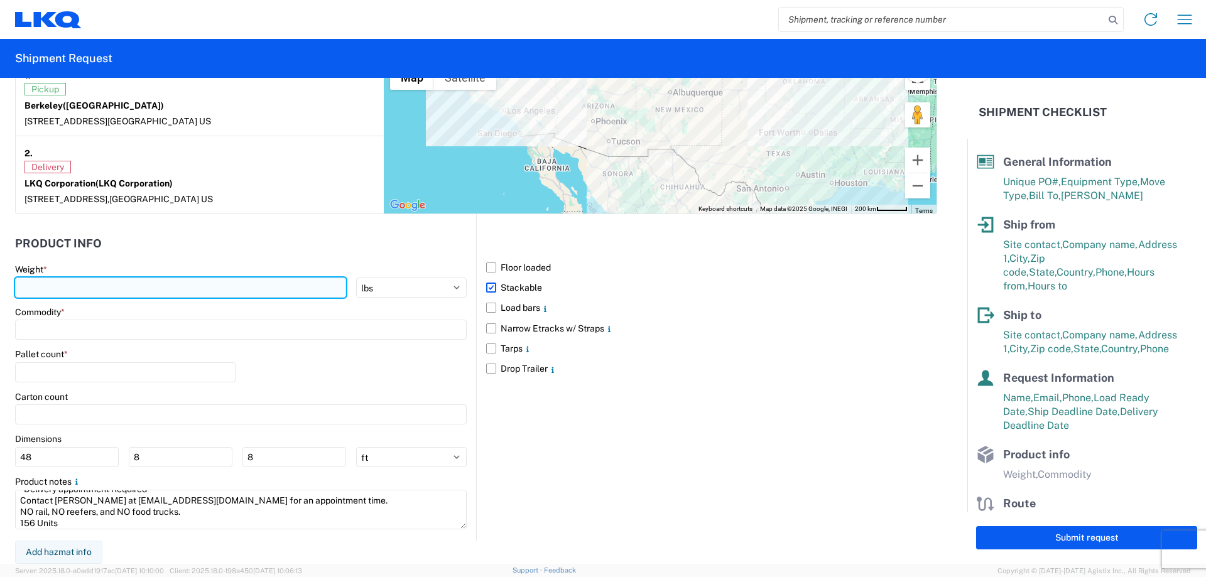
click at [112, 280] on input "number" at bounding box center [180, 288] width 331 height 20
type input "39000"
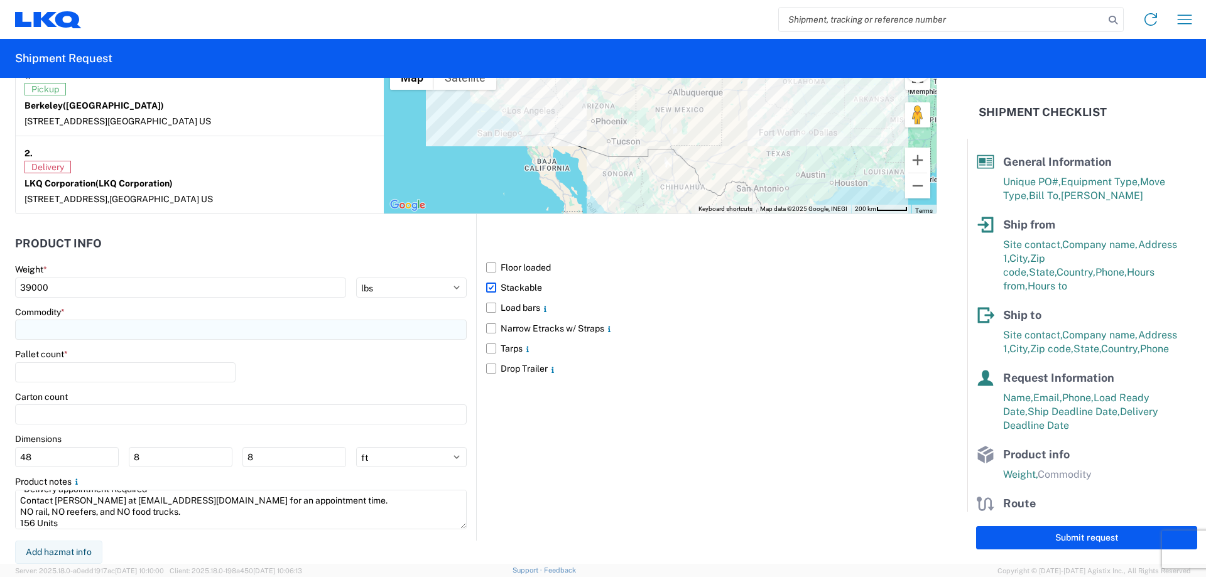
click at [39, 320] on input at bounding box center [241, 330] width 452 height 20
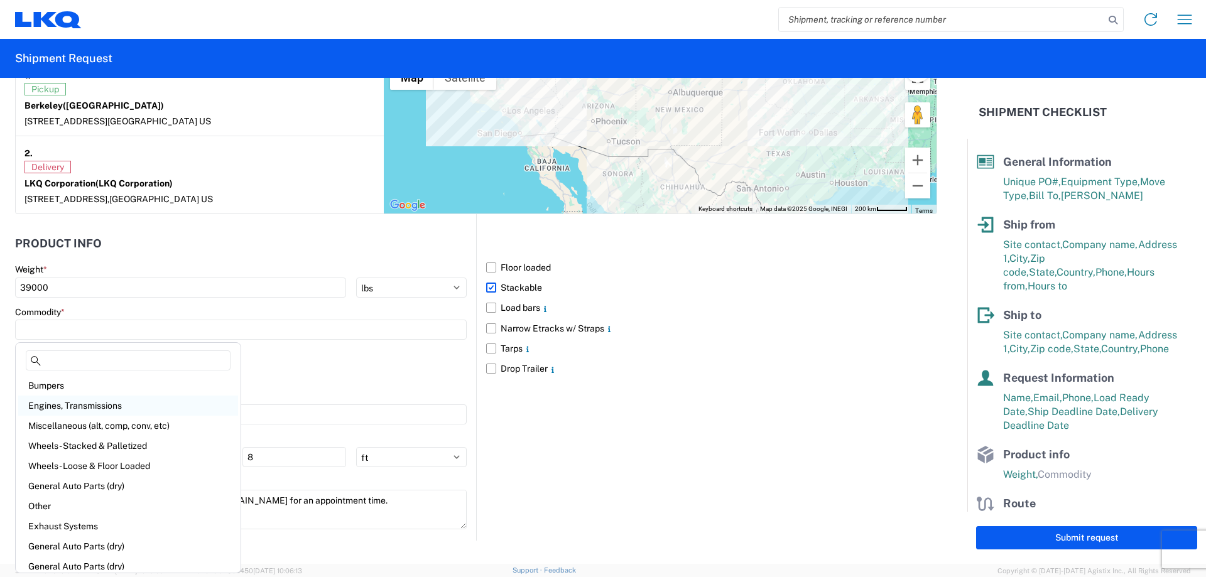
click at [100, 406] on div "Engines, Transmissions" at bounding box center [128, 406] width 220 height 20
type input "Engines, Transmissions"
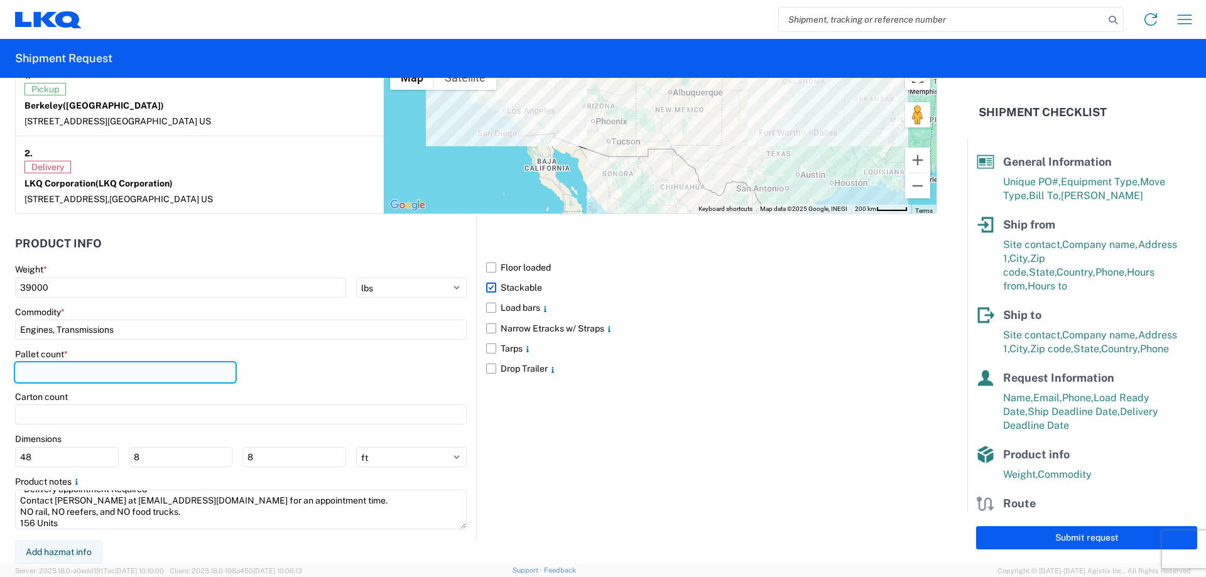
click at [105, 378] on input "number" at bounding box center [125, 372] width 221 height 20
type input "39"
click at [253, 374] on div "Pallet count * 39" at bounding box center [241, 370] width 452 height 43
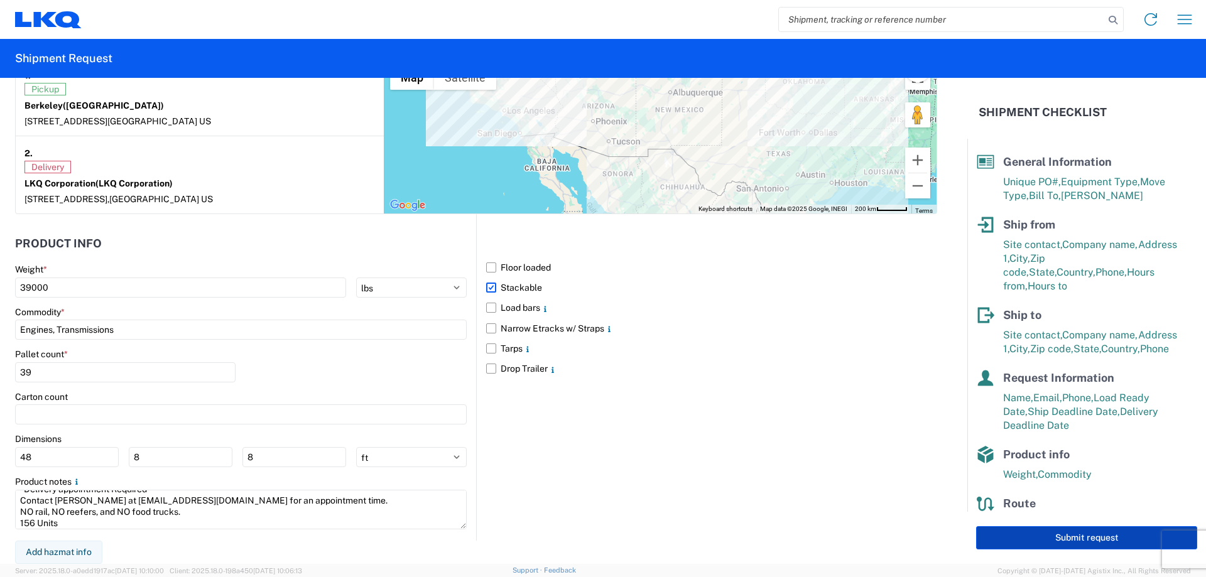
click at [1028, 542] on button "Submit request" at bounding box center [1086, 537] width 221 height 23
select select "US"
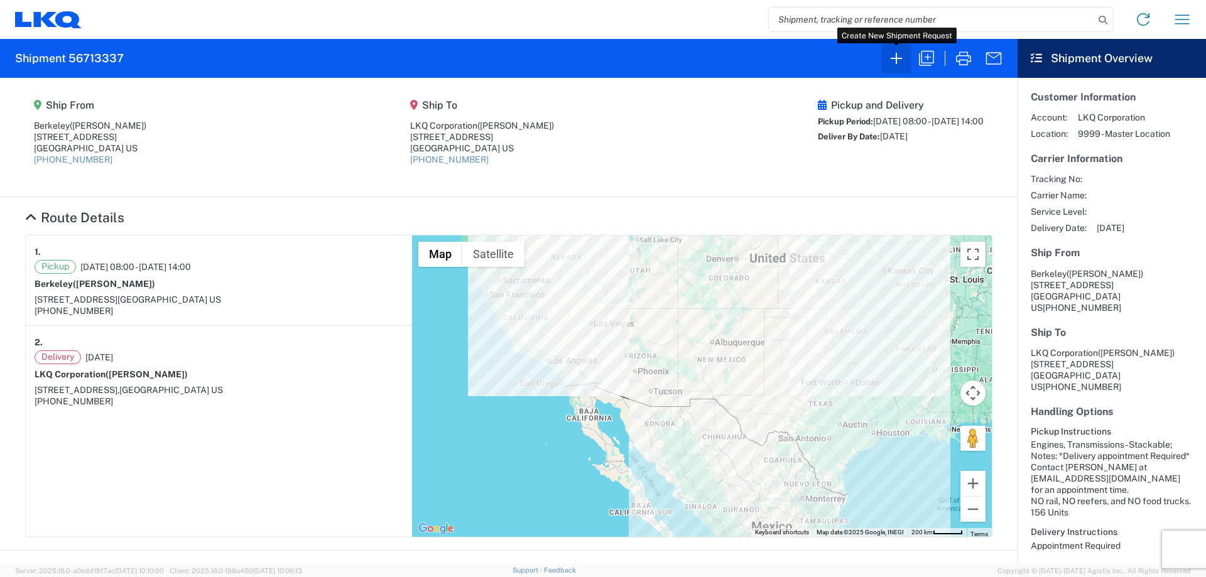
click at [891, 62] on icon "button" at bounding box center [896, 58] width 20 height 20
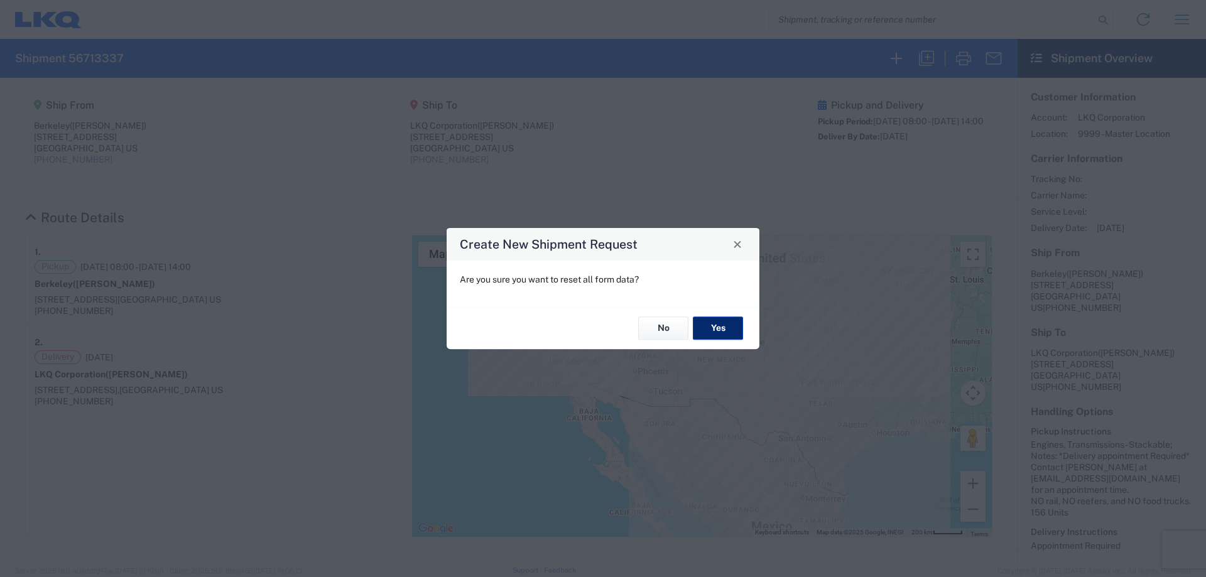
click at [720, 337] on button "Yes" at bounding box center [718, 328] width 50 height 23
select select "FULL"
select select "US"
select select "LBS"
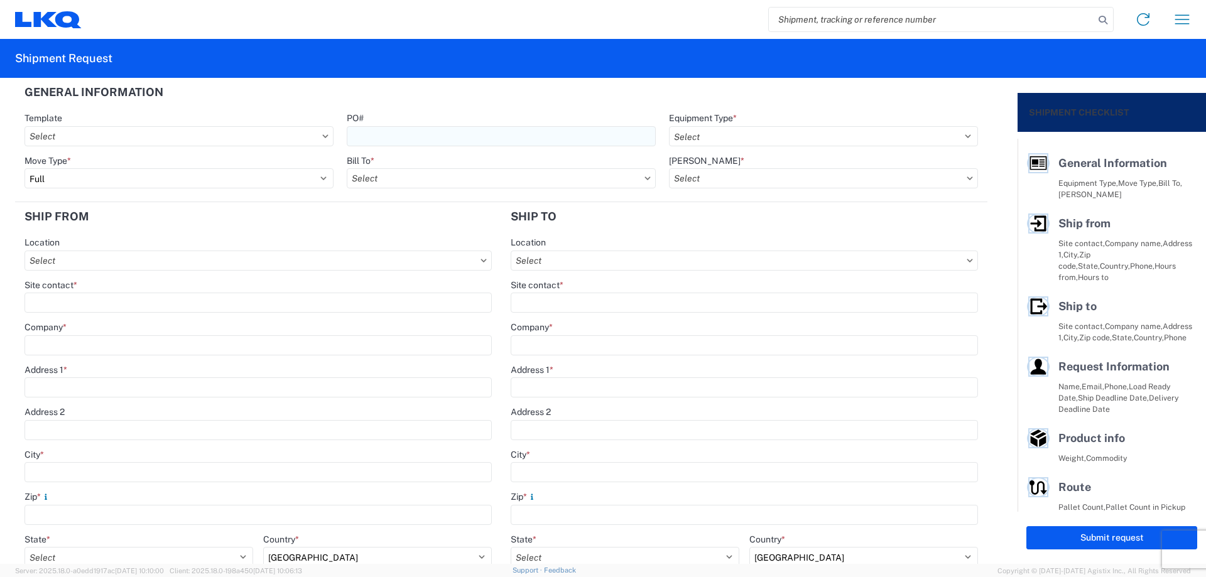
click at [437, 130] on input "PO#" at bounding box center [501, 136] width 309 height 20
type input "TriStar090425"
click at [529, 98] on header "General Information" at bounding box center [501, 92] width 972 height 28
click at [733, 136] on select "Select 53’ Dry Van Flatbed Dropdeck (van) Lowboy (flatbed) Rail" at bounding box center [823, 136] width 309 height 20
select select "STDV"
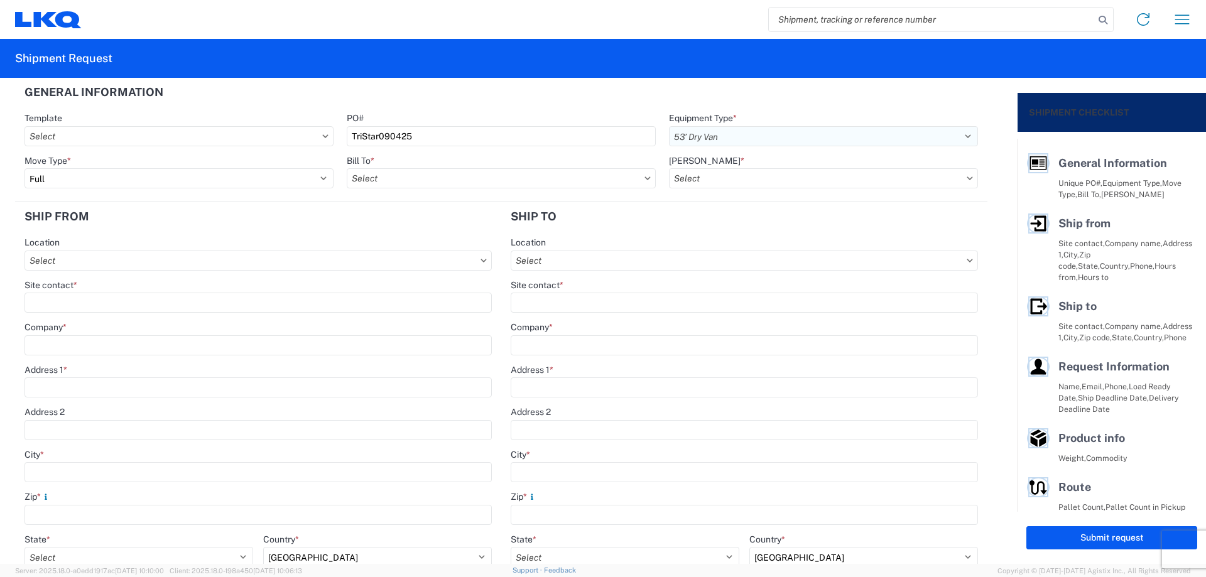
click at [669, 126] on select "Select 53’ Dry Van Flatbed Dropdeck (van) Lowboy (flatbed) Rail" at bounding box center [823, 136] width 309 height 20
click at [398, 174] on input "Bill To *" at bounding box center [501, 178] width 309 height 20
type input "1882"
click at [440, 233] on div "1882 - North American ATK Corporation" at bounding box center [457, 234] width 220 height 20
type input "1882 - North American ATK Corporation"
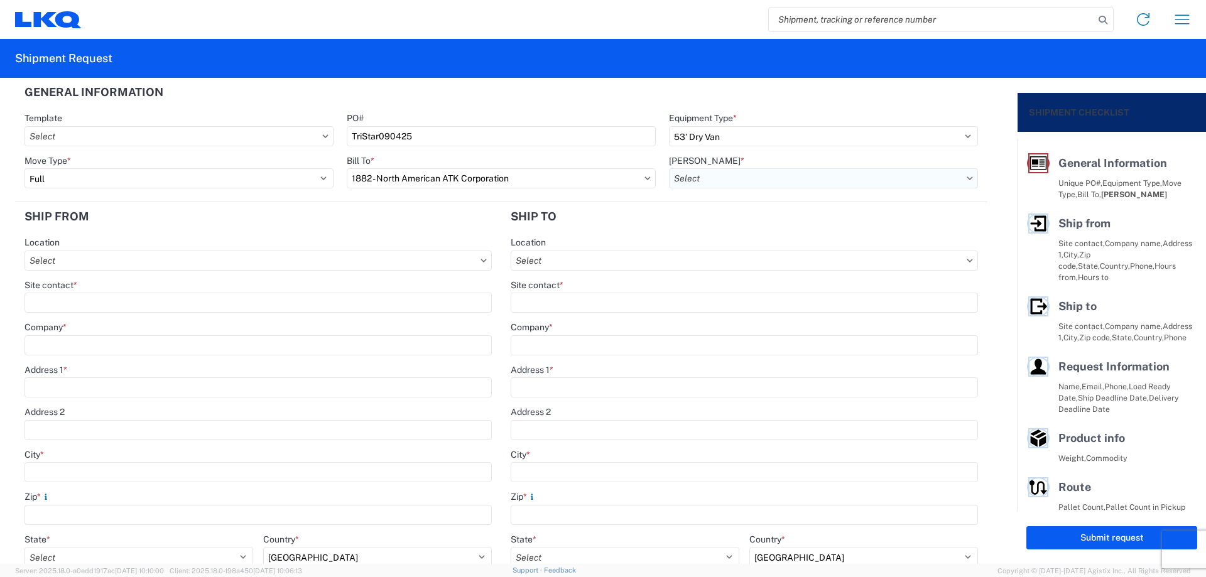
click at [748, 182] on input "[PERSON_NAME] *" at bounding box center [823, 178] width 309 height 20
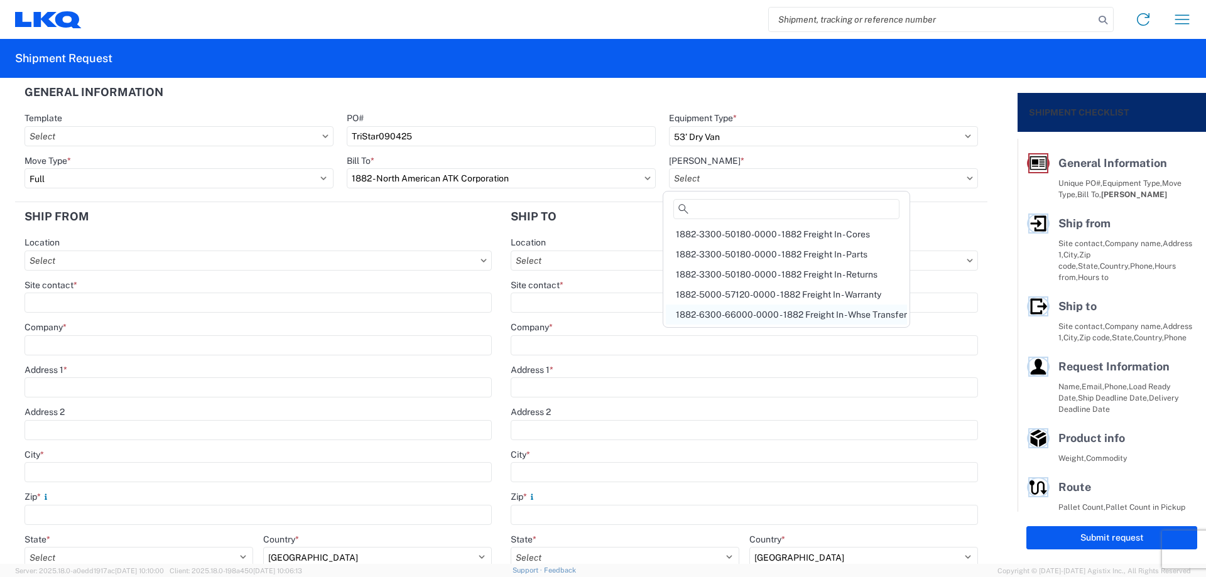
click at [791, 313] on div "1882-6300-66000-0000 - 1882 Freight In - Whse Transfer" at bounding box center [786, 315] width 241 height 20
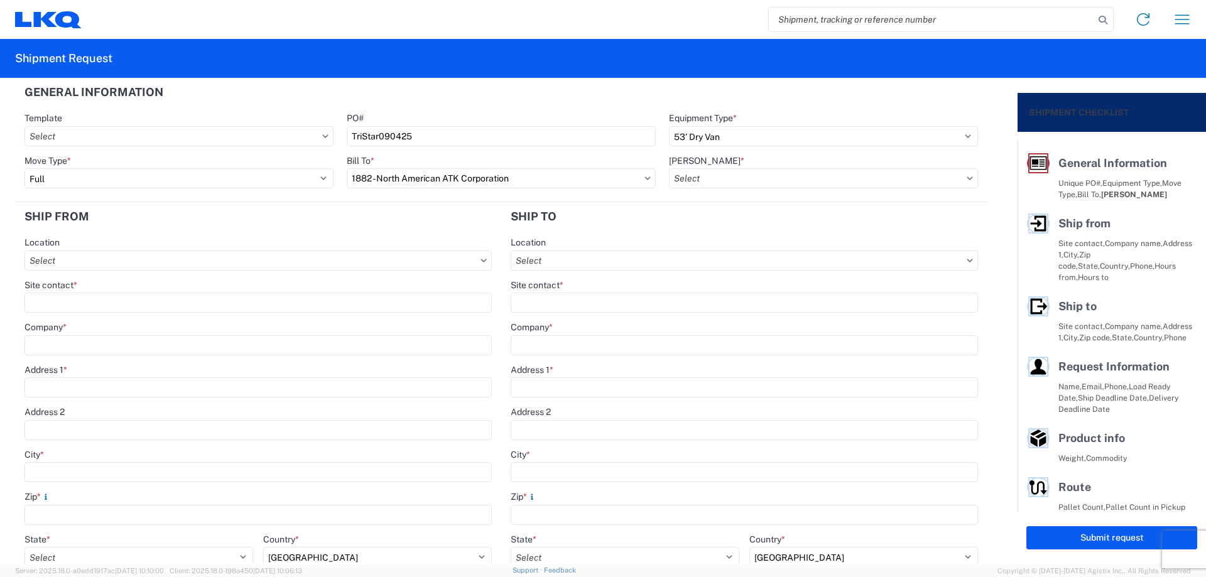
type input "1882-6300-66000-0000 - 1882 Freight In - Whse Transfer"
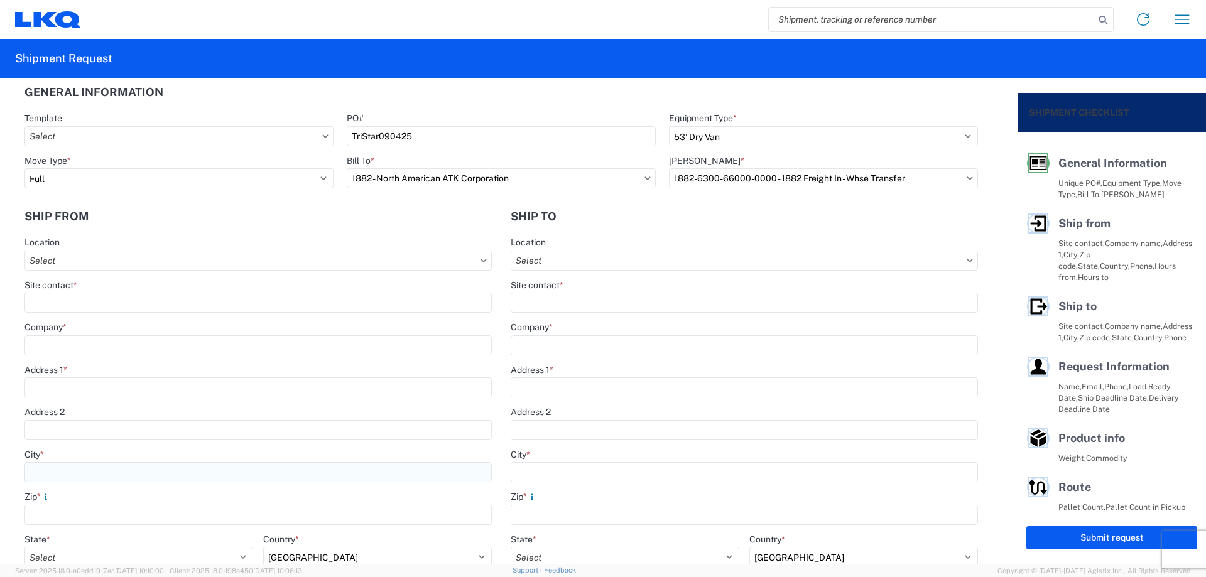
click at [65, 471] on input "City *" at bounding box center [258, 472] width 467 height 20
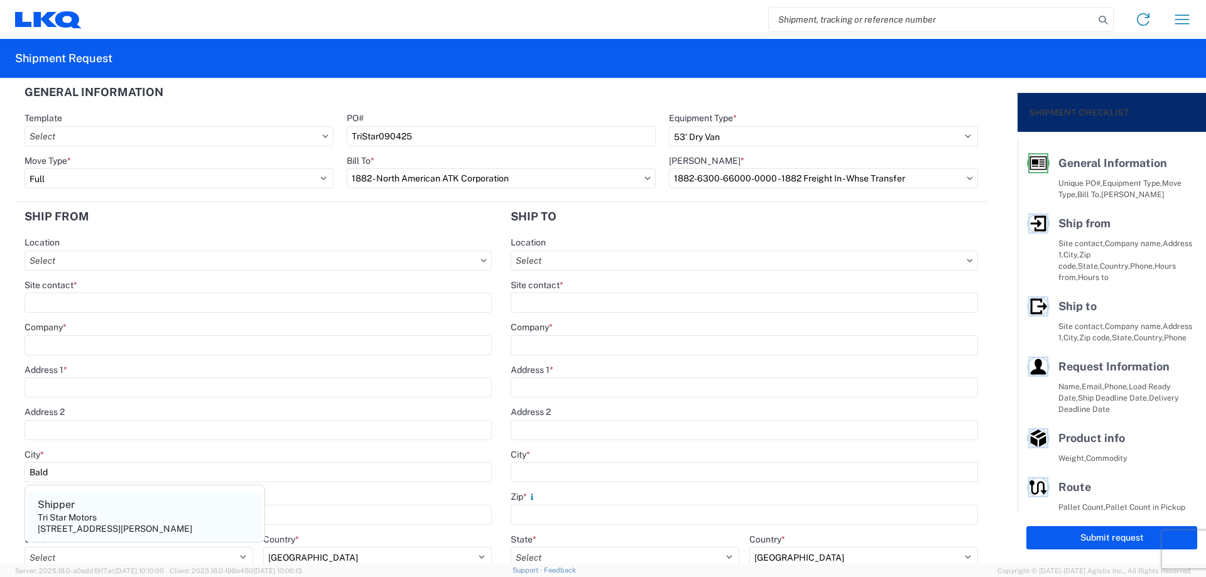
type input "Bald"
click at [67, 513] on div "Tri Star Motors" at bounding box center [67, 517] width 59 height 11
type input "Shipper"
type input "Tri Star Motors"
type input "[STREET_ADDRESS]"
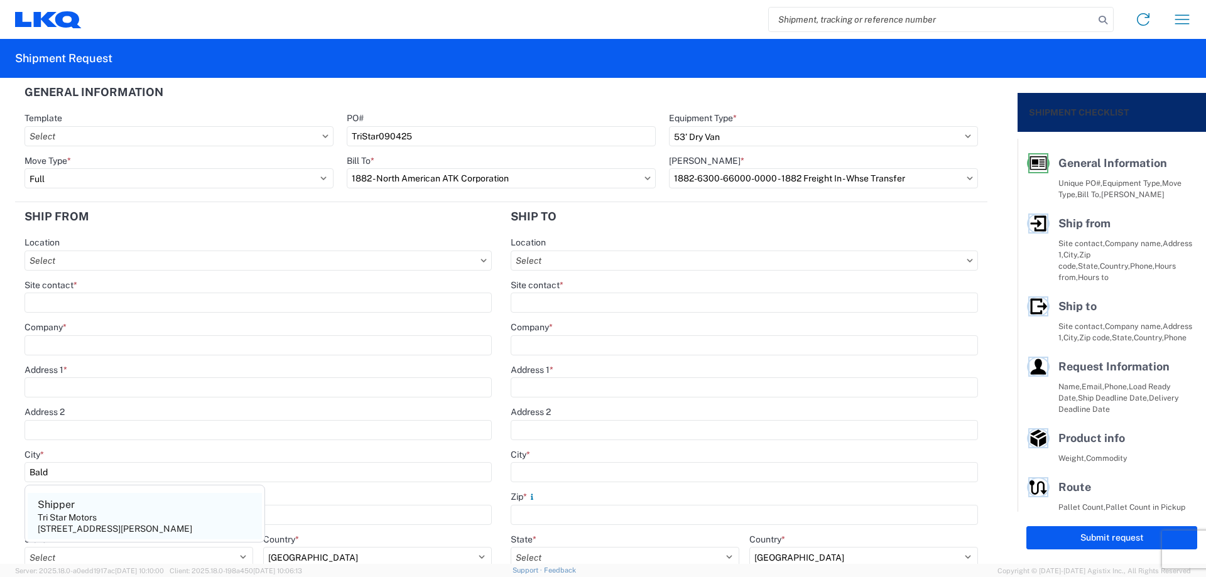
type input "[PERSON_NAME]"
type input "54002"
select select "WI"
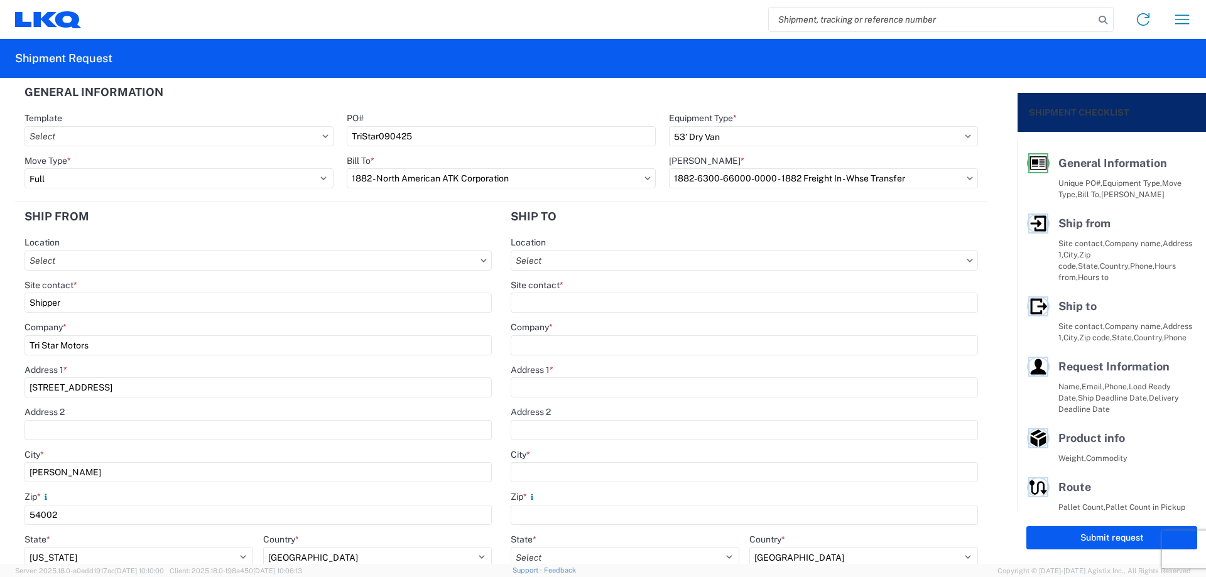
click at [0, 303] on form "General Information Template PO# TriStar090425 Equipment Type * Select 53’ Dry …" at bounding box center [509, 321] width 1018 height 486
type input "[PERSON_NAME]"
click at [119, 221] on header "Ship from" at bounding box center [258, 216] width 486 height 28
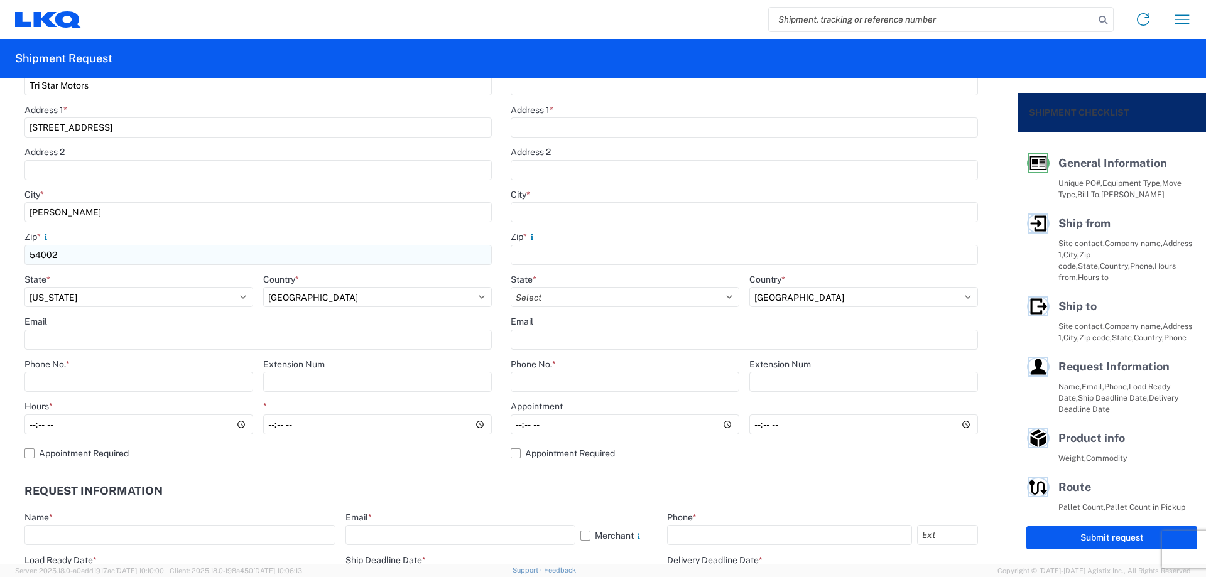
scroll to position [335, 0]
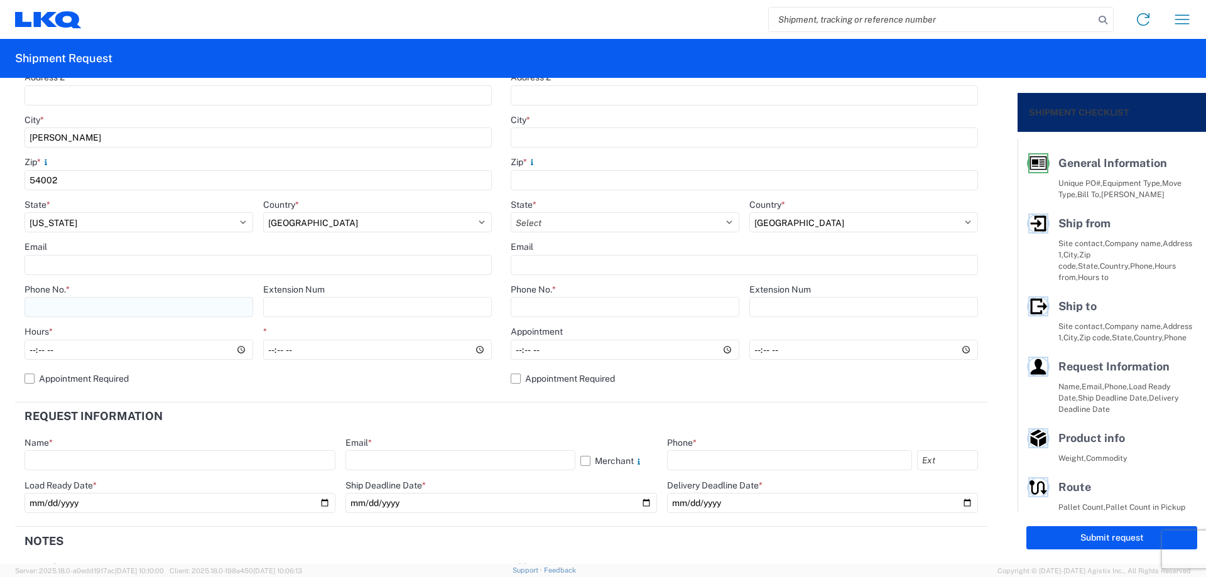
click at [80, 310] on input "Phone No. *" at bounding box center [139, 307] width 229 height 20
type input "[PHONE_NUMBER]"
click at [33, 353] on input "Hours *" at bounding box center [139, 350] width 229 height 20
type input "11:00"
type input "15:00"
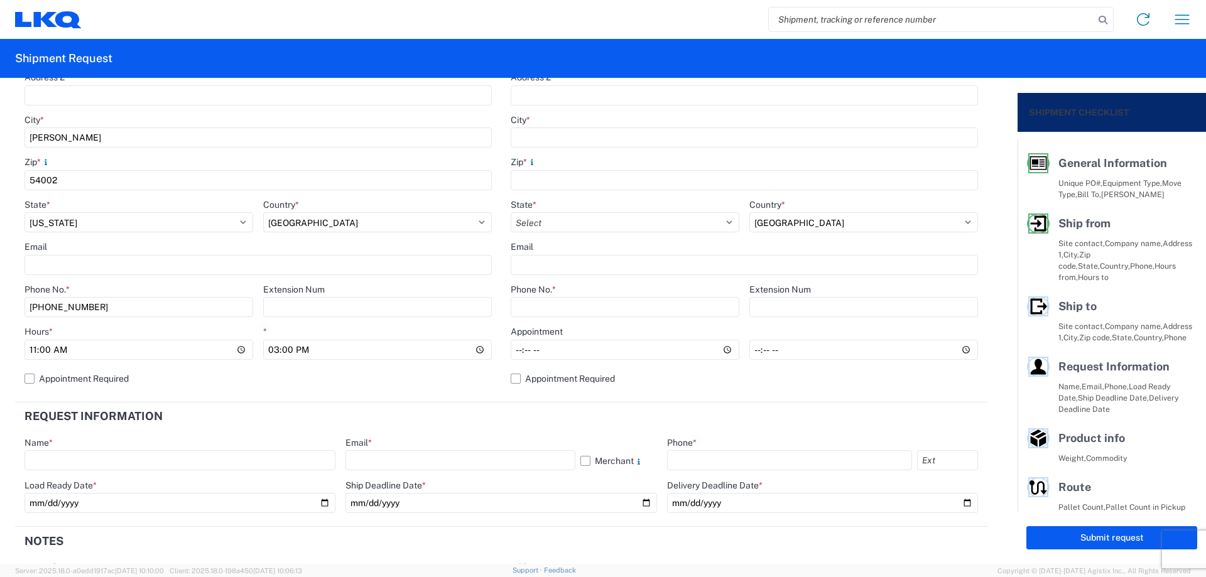
click at [535, 423] on header "Request Information" at bounding box center [501, 417] width 972 height 28
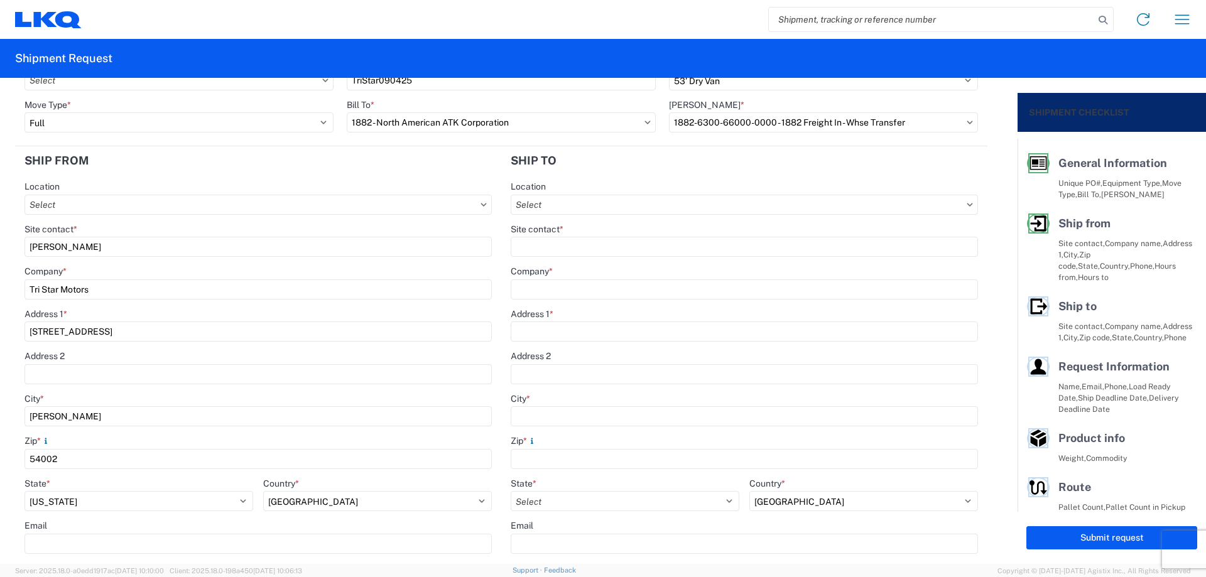
scroll to position [0, 0]
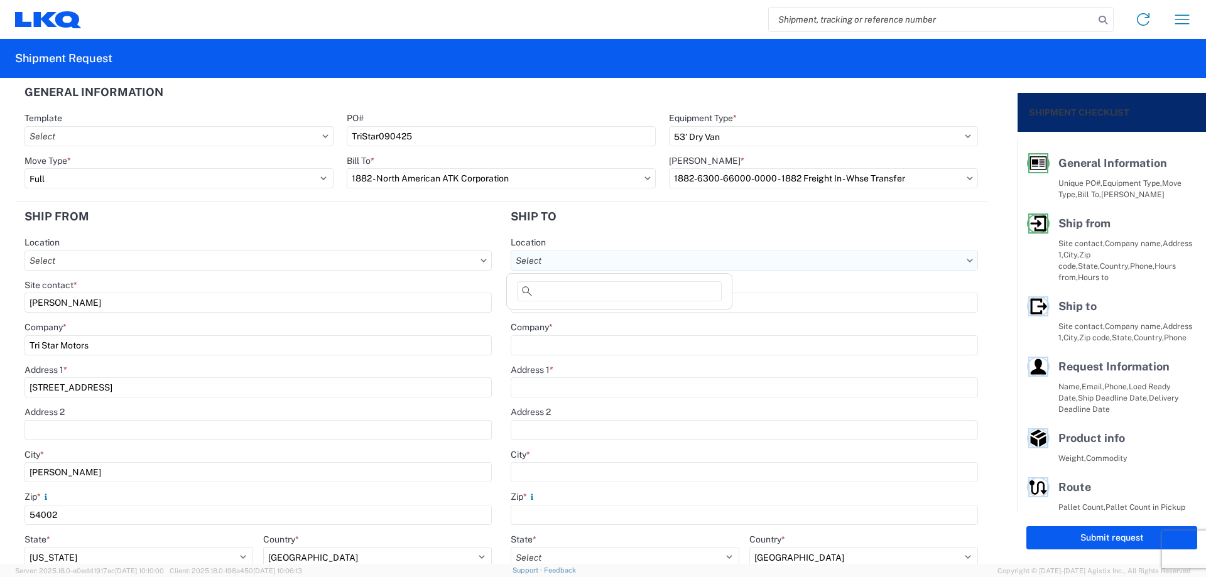
click at [576, 253] on input "Location" at bounding box center [744, 261] width 467 height 20
type input "1882"
click at [596, 315] on div "1882 - North American ATK Corporation" at bounding box center [619, 317] width 220 height 20
type input "1882 - North American ATK Corporation"
type input "LKQ Corporation"
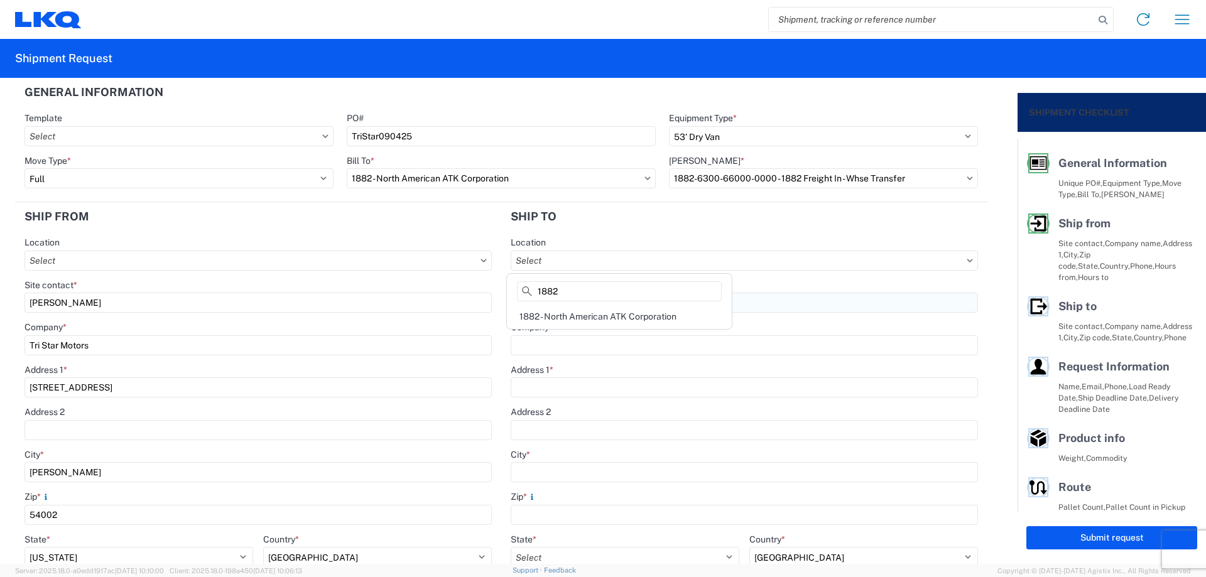
type input "[STREET_ADDRESS]"
type input "[GEOGRAPHIC_DATA]"
type input "75050"
select select "US"
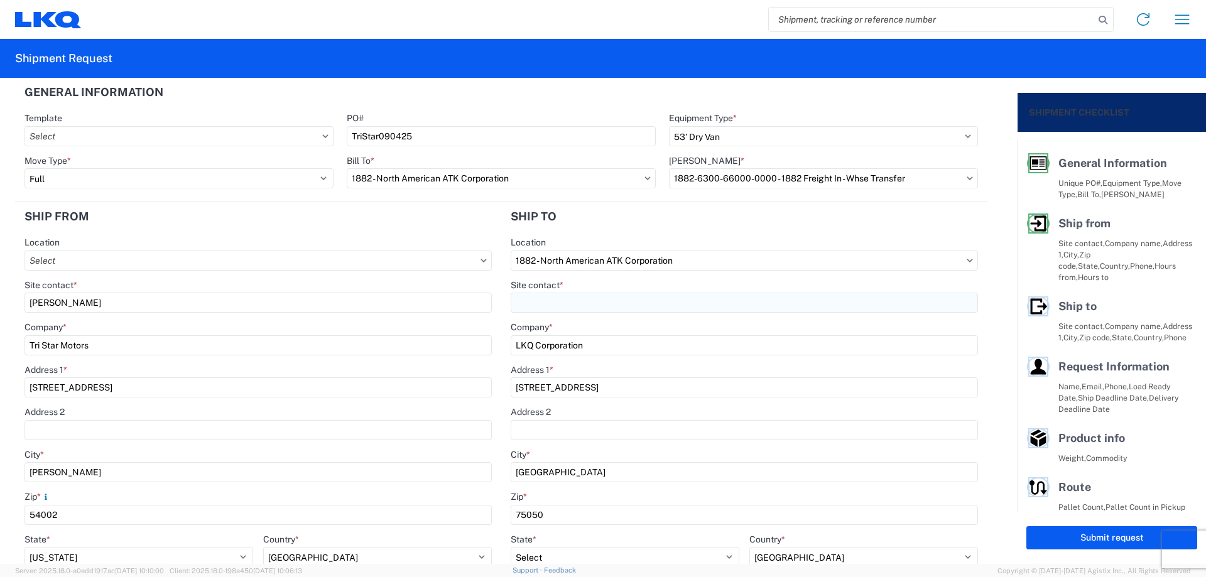
click at [579, 300] on input "Site contact *" at bounding box center [744, 303] width 467 height 20
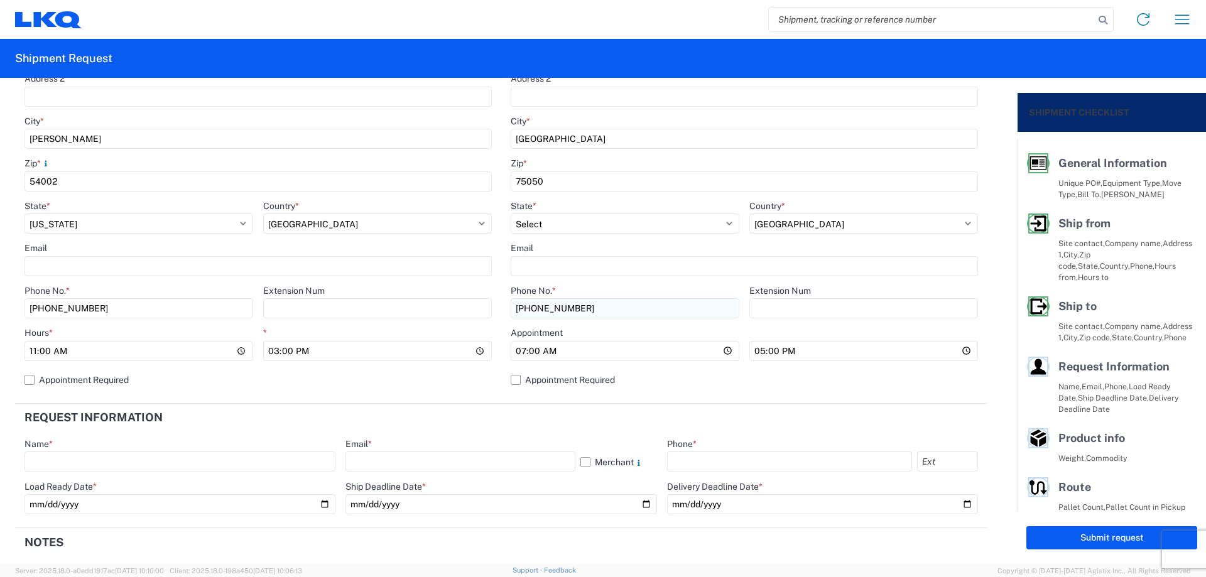
scroll to position [335, 0]
type input "[PERSON_NAME]"
click at [518, 378] on label "Appointment Required" at bounding box center [744, 379] width 467 height 20
click at [0, 0] on input "Appointment Required" at bounding box center [0, 0] width 0 height 0
select select "[GEOGRAPHIC_DATA]"
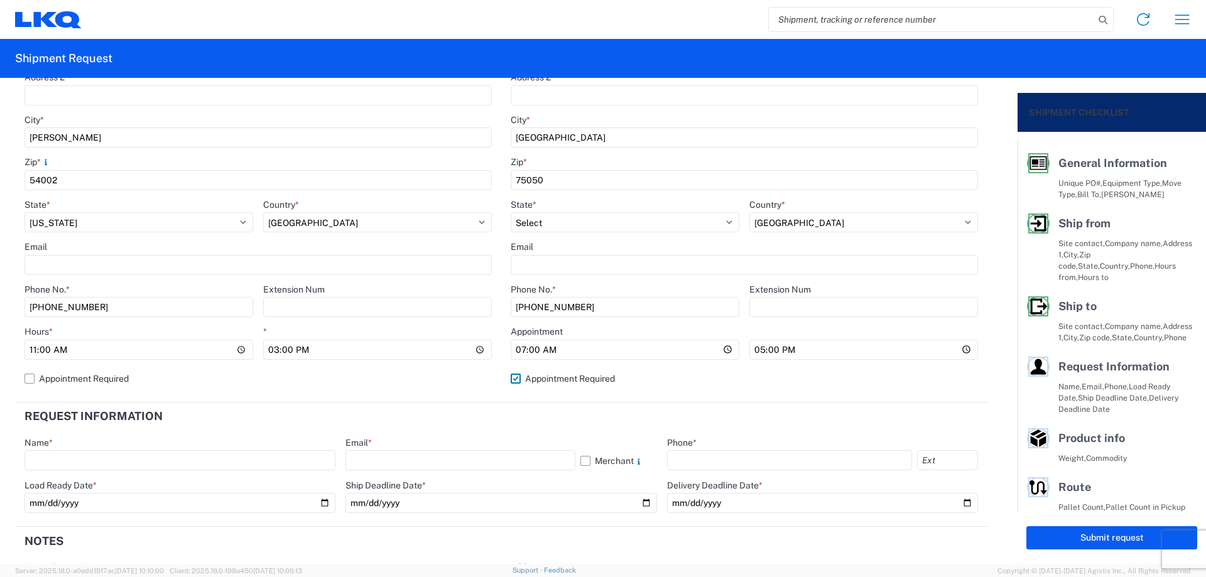
select select "US"
click at [550, 347] on input "07:00" at bounding box center [744, 350] width 467 height 20
click at [531, 347] on input "Hours *" at bounding box center [744, 350] width 467 height 20
click at [519, 349] on input "Hours *" at bounding box center [744, 350] width 467 height 20
click at [555, 266] on input "Email" at bounding box center [744, 265] width 467 height 20
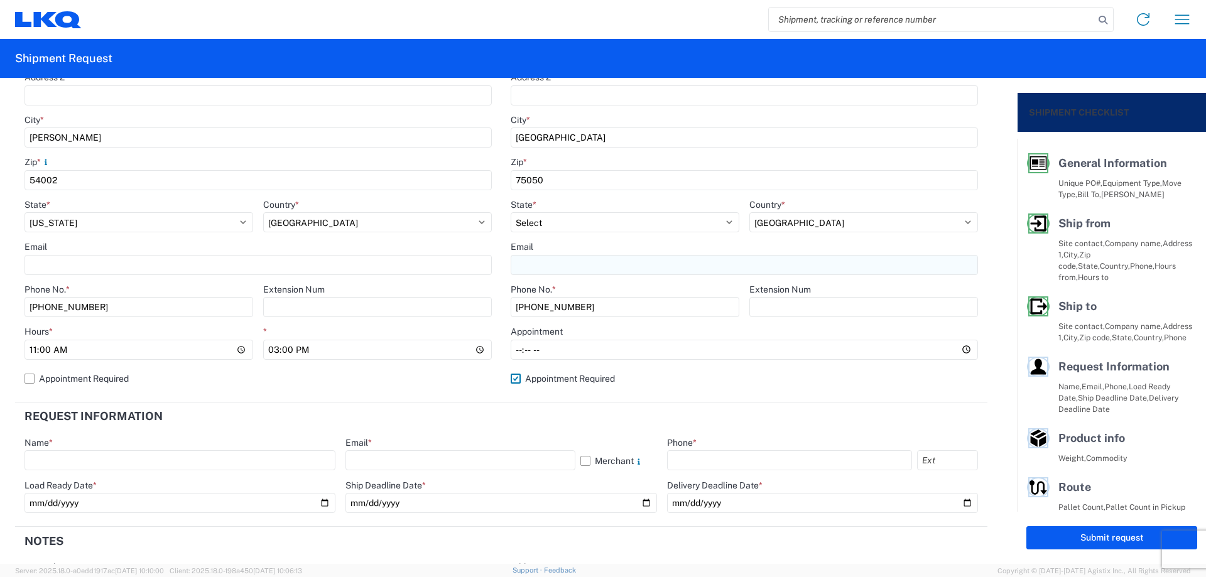
type input "[EMAIL_ADDRESS][DOMAIN_NAME]"
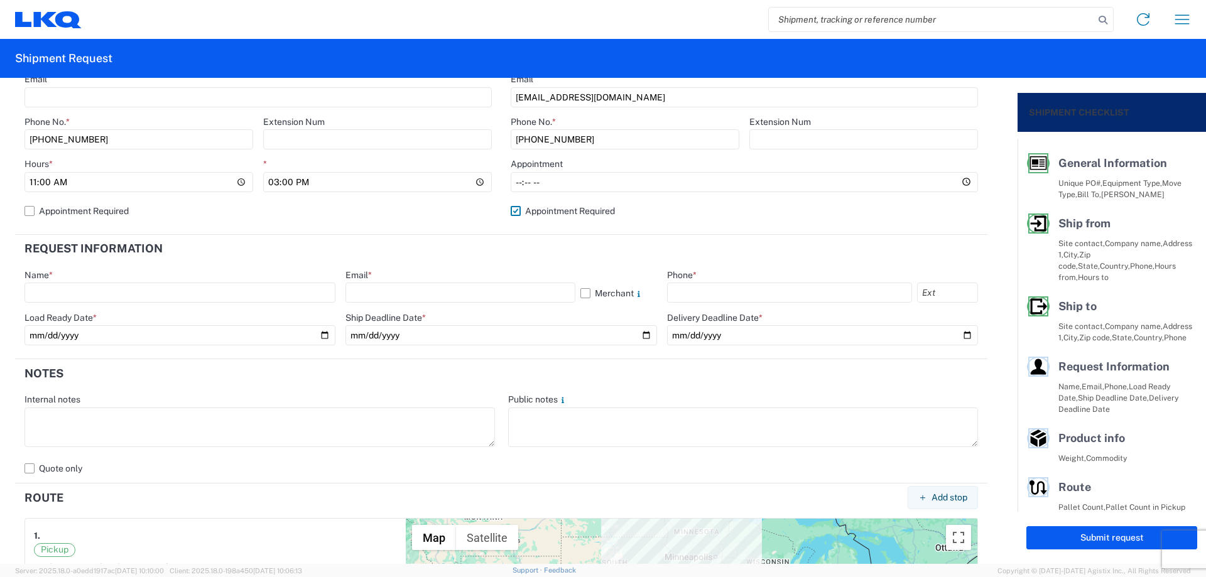
click at [261, 259] on header "Request Information" at bounding box center [501, 249] width 972 height 28
click at [151, 287] on input "text" at bounding box center [180, 293] width 311 height 20
type input "[PERSON_NAME]"
click at [382, 291] on input "text" at bounding box center [460, 293] width 229 height 20
type input "[EMAIL_ADDRESS][DOMAIN_NAME]"
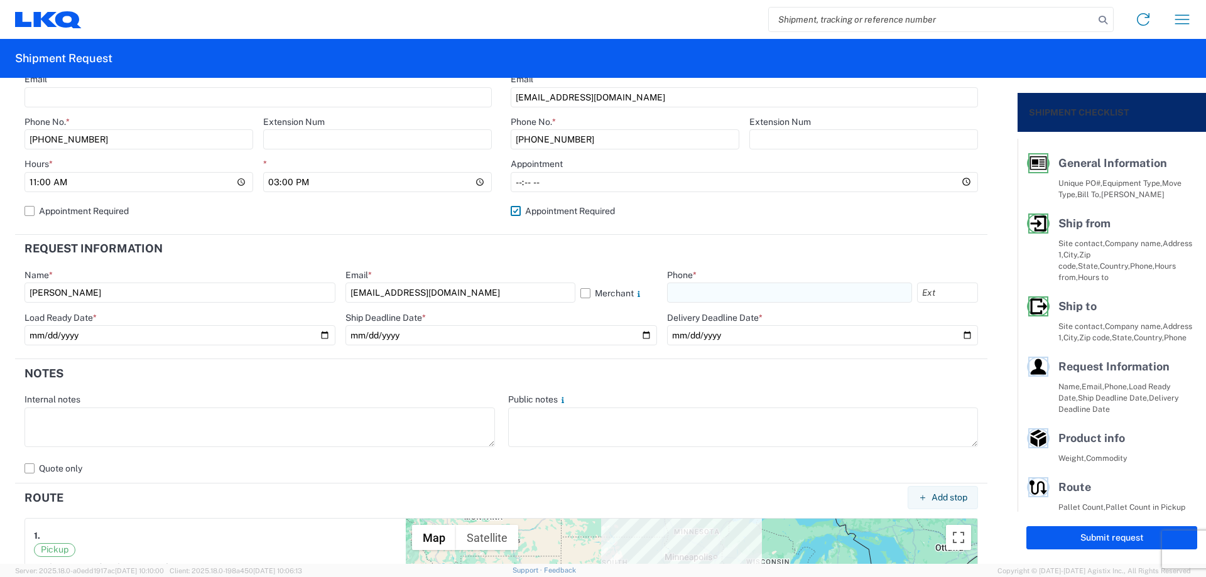
click at [703, 286] on input "text" at bounding box center [789, 293] width 245 height 20
type input "[PHONE_NUMBER]"
click at [320, 334] on input "date" at bounding box center [180, 335] width 311 height 20
type input "[DATE]"
click at [639, 335] on input "date" at bounding box center [501, 335] width 311 height 20
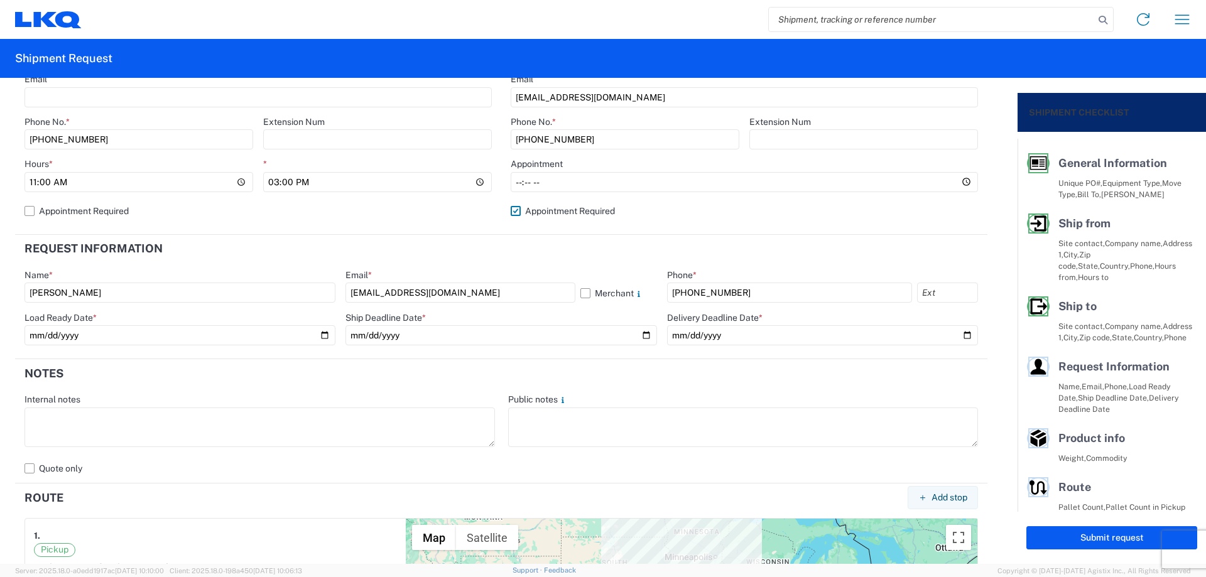
type input "[DATE]"
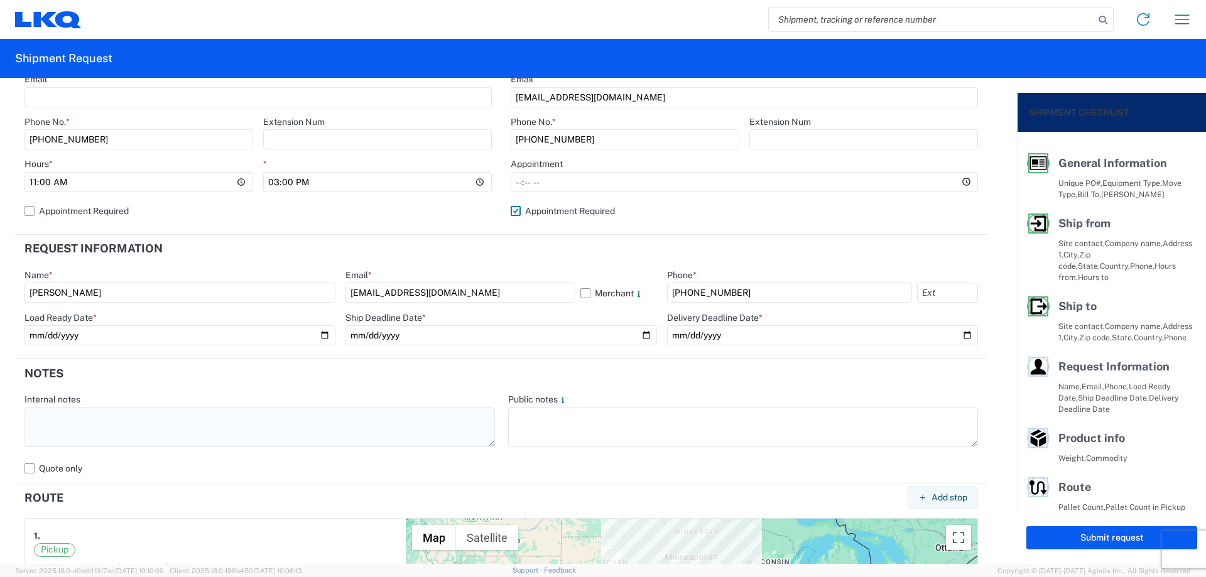
click at [134, 426] on textarea at bounding box center [260, 428] width 471 height 40
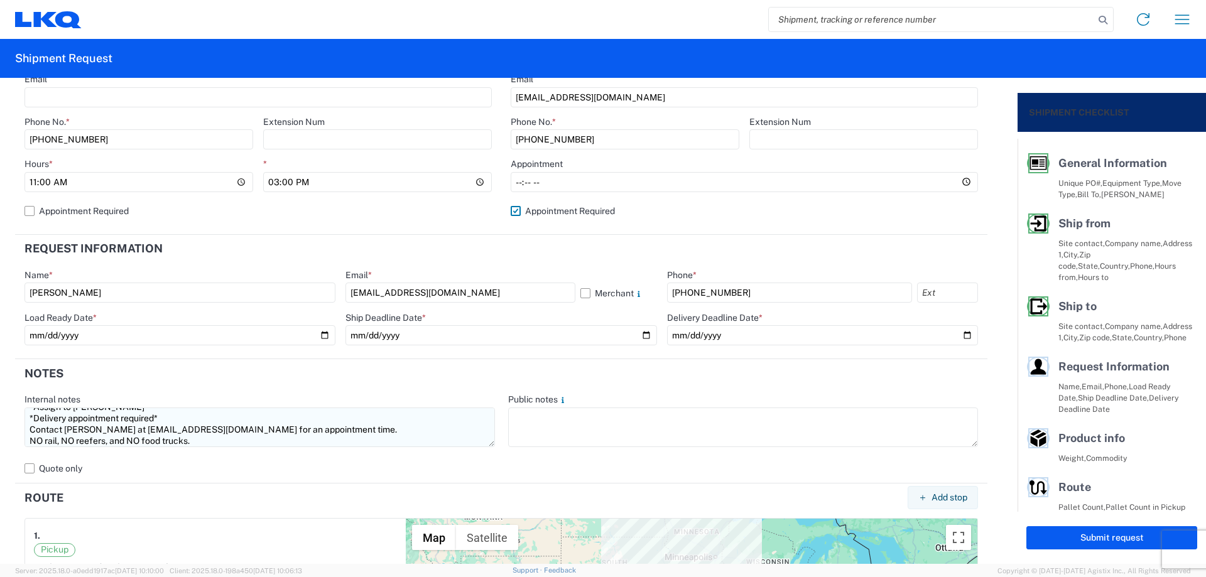
scroll to position [11, 0]
drag, startPoint x: 225, startPoint y: 442, endPoint x: 19, endPoint y: 385, distance: 213.8
click at [19, 385] on agx-form-section "Notes Internal notes *Assign to [PERSON_NAME]* *Delivery appointment required* …" at bounding box center [501, 421] width 972 height 124
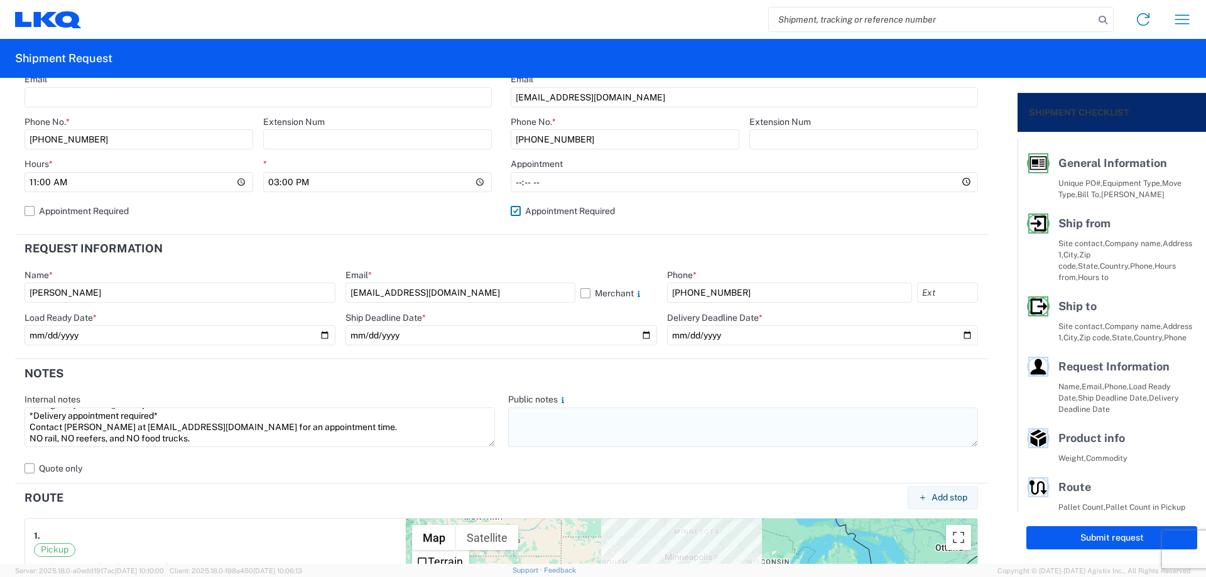
type textarea "*Assign to [PERSON_NAME]* *Delivery appointment required* Contact [PERSON_NAME]…"
click at [516, 427] on textarea at bounding box center [743, 428] width 471 height 40
paste textarea "*Assign to [PERSON_NAME]* *Delivery appointment required* Contact [PERSON_NAME]…"
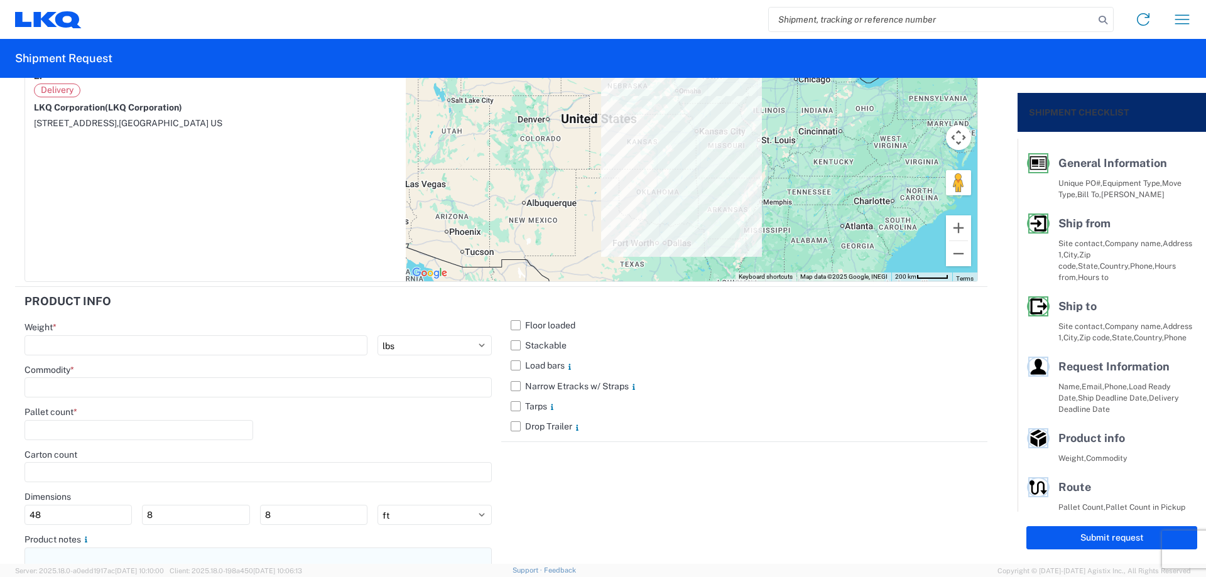
scroll to position [1104, 0]
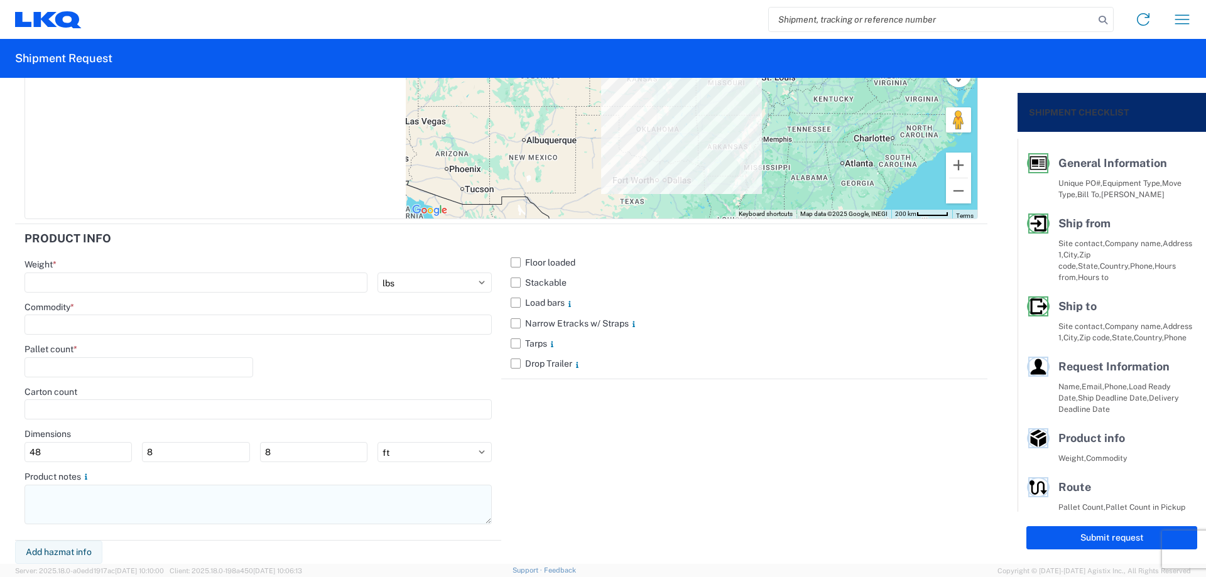
type textarea "*Assign to [PERSON_NAME]* *Delivery appointment required* Contact [PERSON_NAME]…"
click at [92, 498] on textarea at bounding box center [258, 505] width 467 height 40
paste textarea "*Assign to [PERSON_NAME]* *Delivery appointment required* Contact [PERSON_NAME]…"
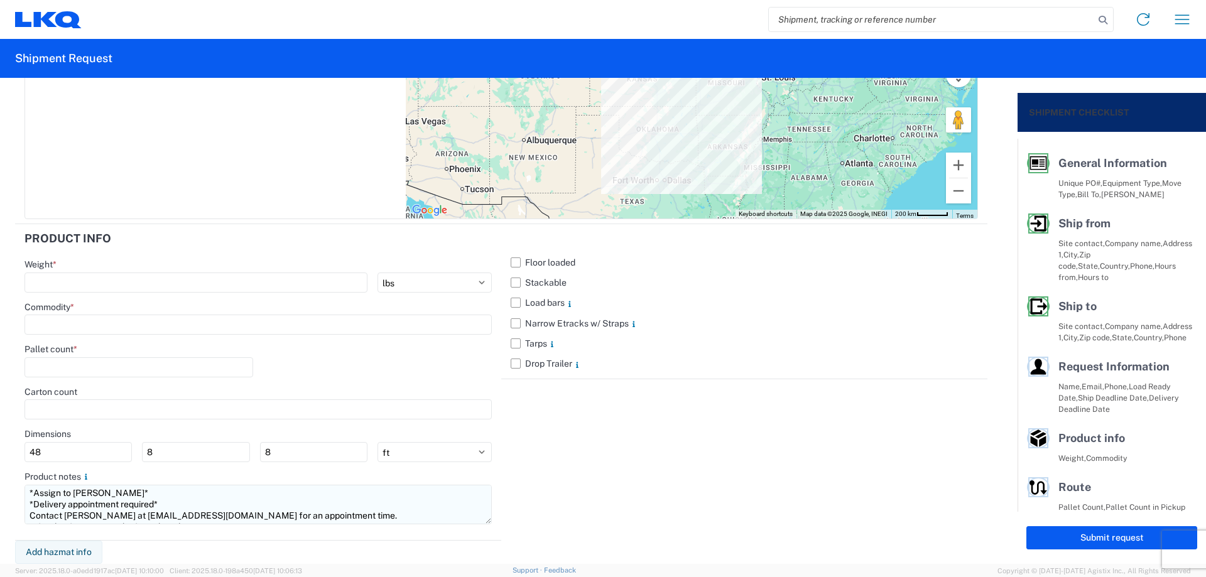
scroll to position [9, 0]
type textarea "*Assign to [PERSON_NAME]* *Delivery appointment required* Contact [PERSON_NAME]…"
click at [516, 279] on label "Stackable" at bounding box center [744, 283] width 467 height 20
click at [0, 0] on input "Stackable" at bounding box center [0, 0] width 0 height 0
click at [114, 281] on input "number" at bounding box center [196, 283] width 343 height 20
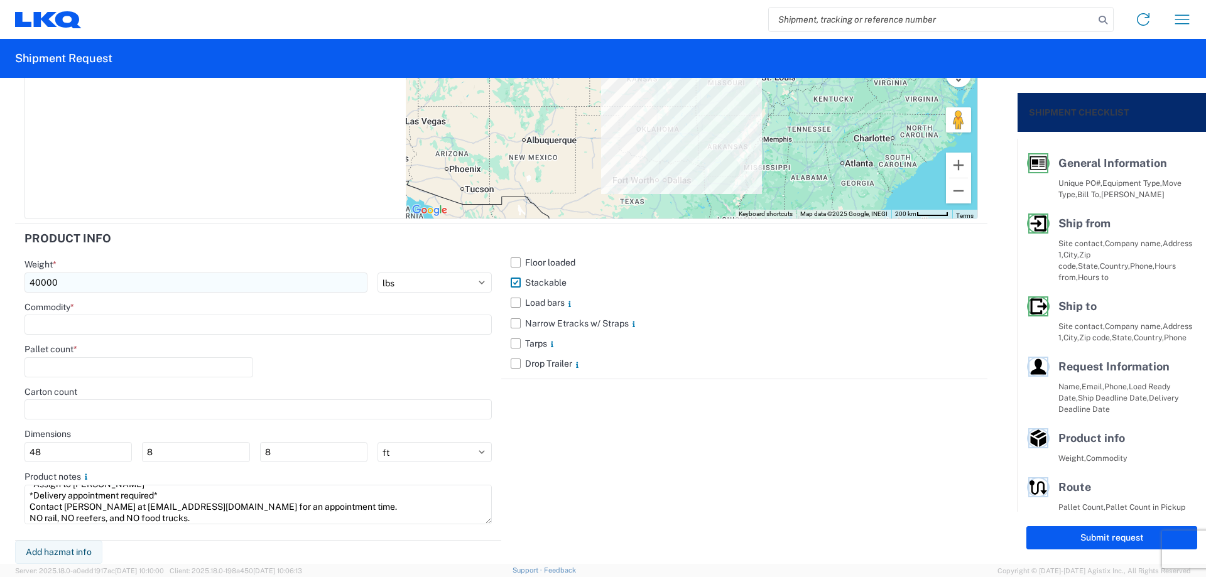
click at [41, 281] on input "40000" at bounding box center [196, 283] width 343 height 20
type input "40000"
click at [70, 324] on input at bounding box center [258, 325] width 467 height 20
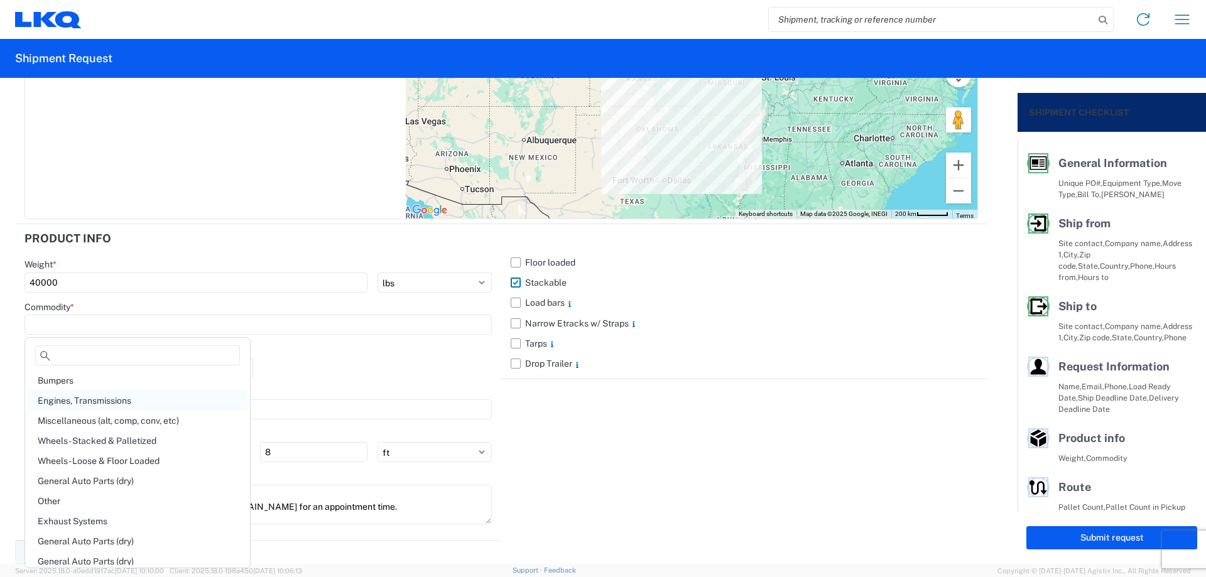
click at [102, 400] on div "Engines, Transmissions" at bounding box center [138, 401] width 220 height 20
type input "Engines, Transmissions"
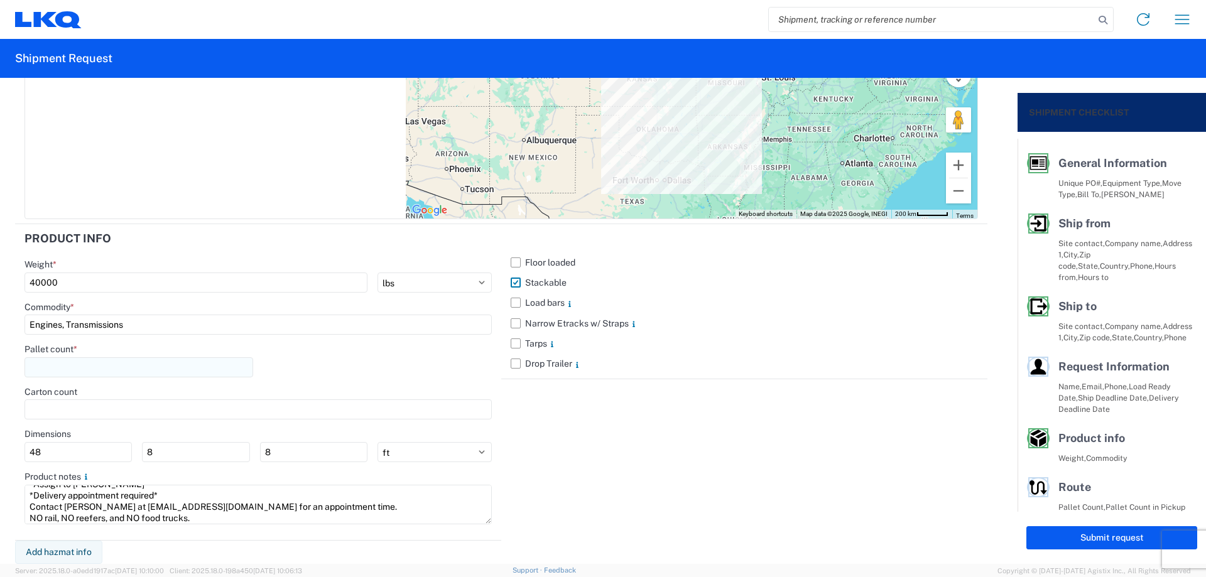
click at [83, 370] on input "number" at bounding box center [139, 367] width 229 height 20
type input "45"
click at [360, 369] on div "Pallet count * 45" at bounding box center [258, 365] width 467 height 43
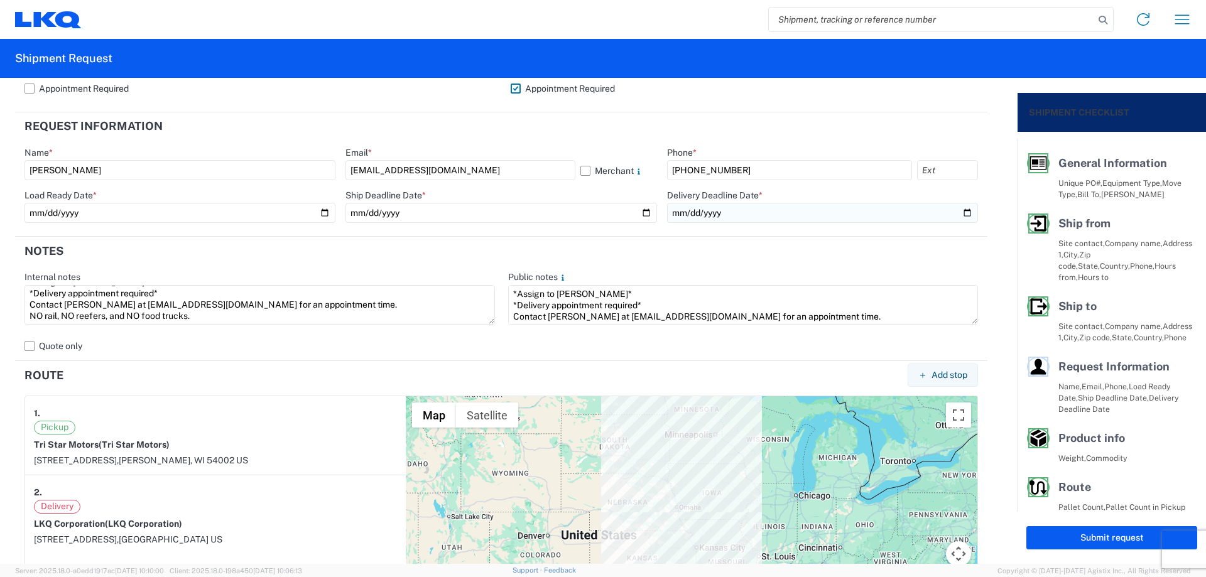
scroll to position [602, 0]
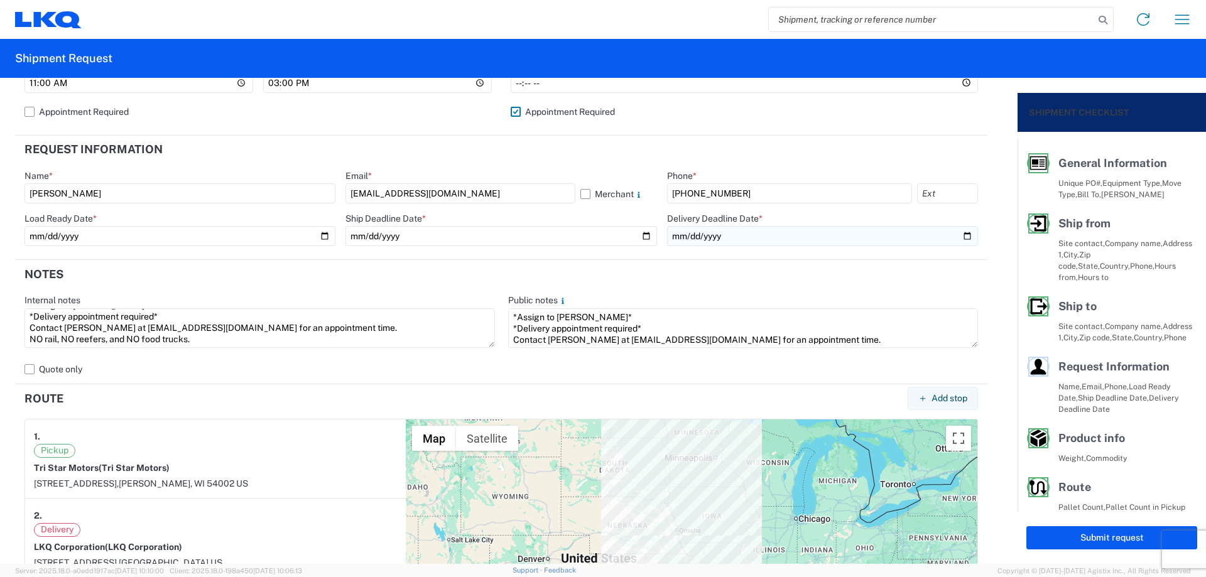
click at [957, 232] on input "date" at bounding box center [822, 236] width 311 height 20
type input "[DATE]"
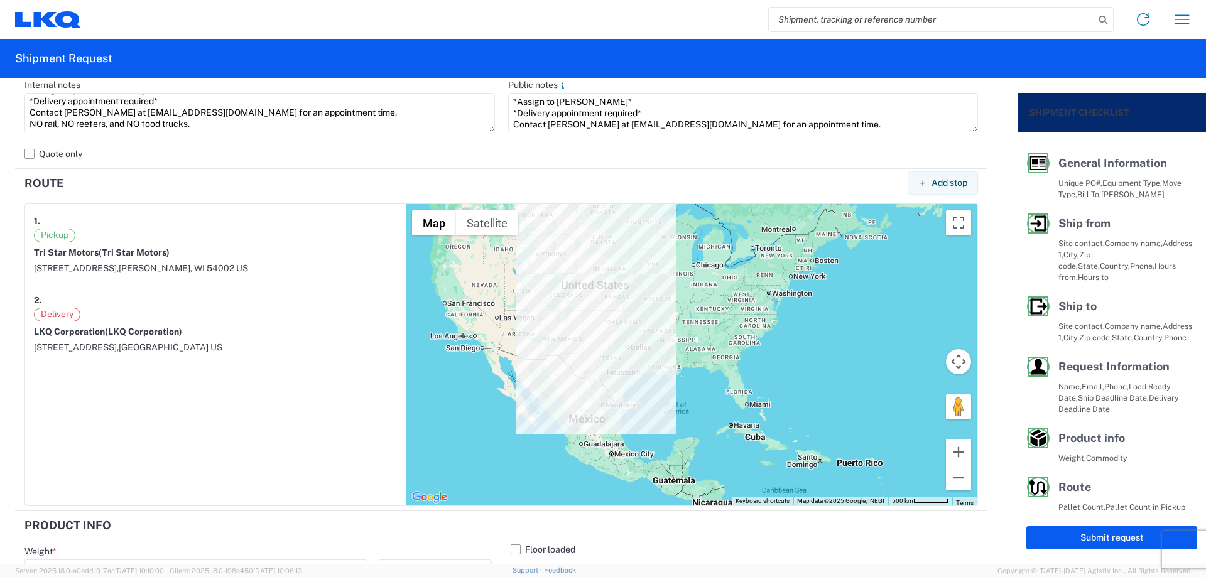
scroll to position [937, 0]
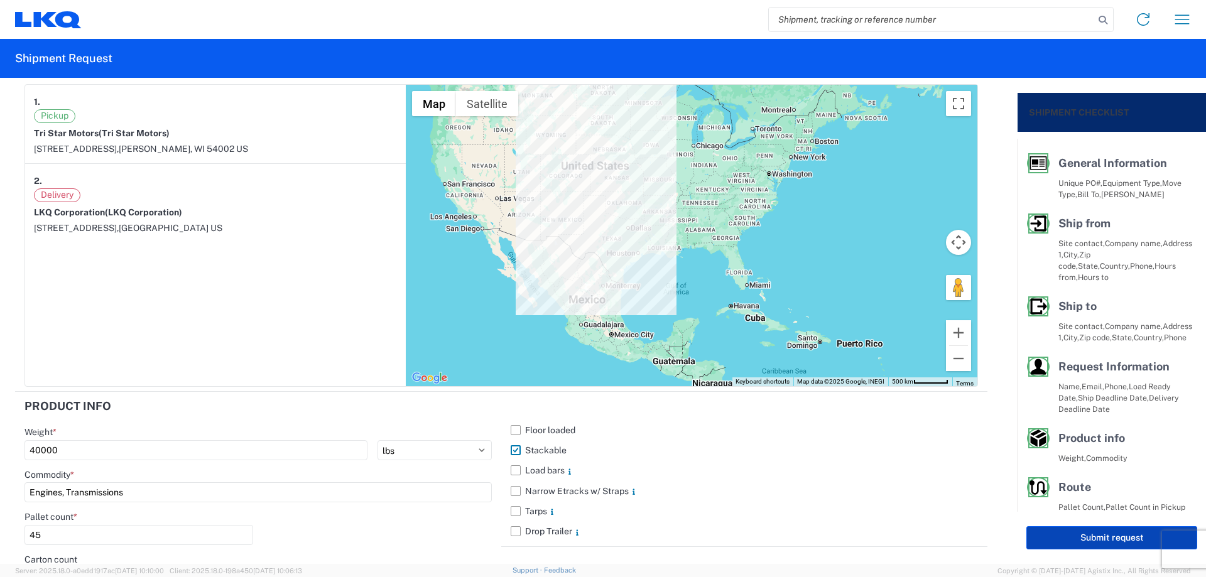
click at [1104, 537] on button "Submit request" at bounding box center [1112, 537] width 171 height 23
select select "WI"
select select "US"
